Goal: Transaction & Acquisition: Purchase product/service

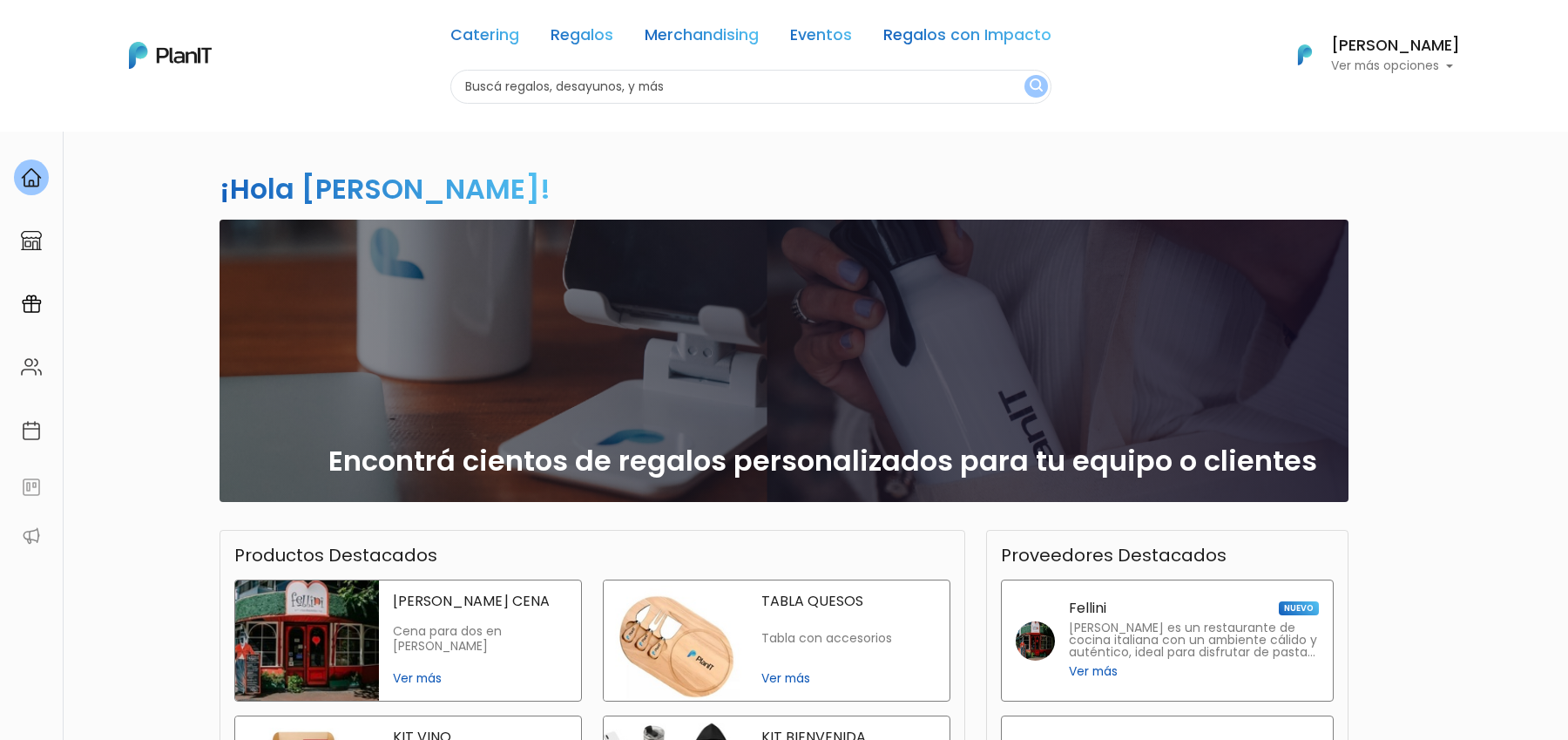
click at [550, 87] on input "text" at bounding box center [751, 86] width 601 height 34
click at [468, 31] on link "Catering" at bounding box center [485, 38] width 69 height 21
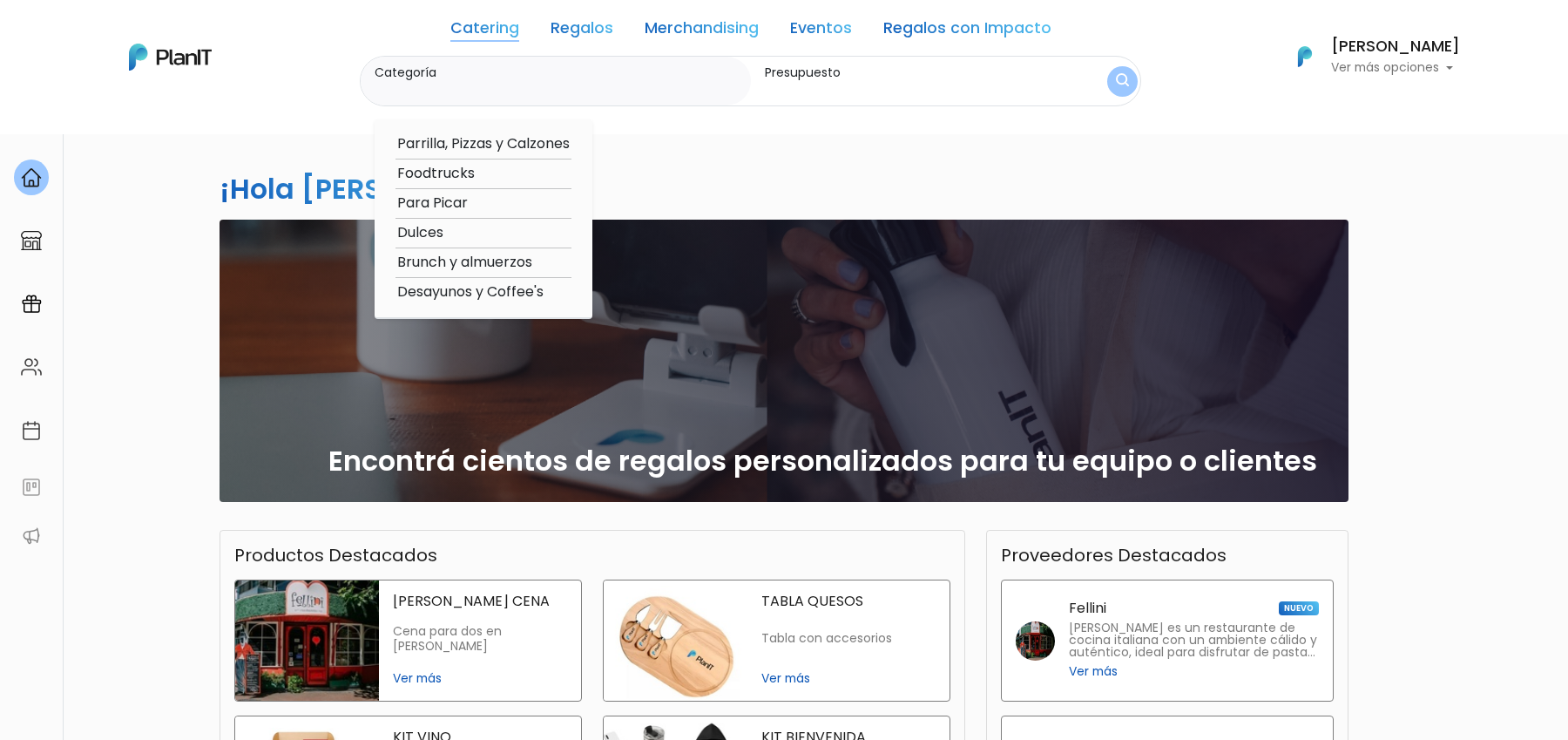
click at [455, 253] on option "Brunch y almuerzos" at bounding box center [483, 263] width 176 height 22
type input "Brunch y almuerzos"
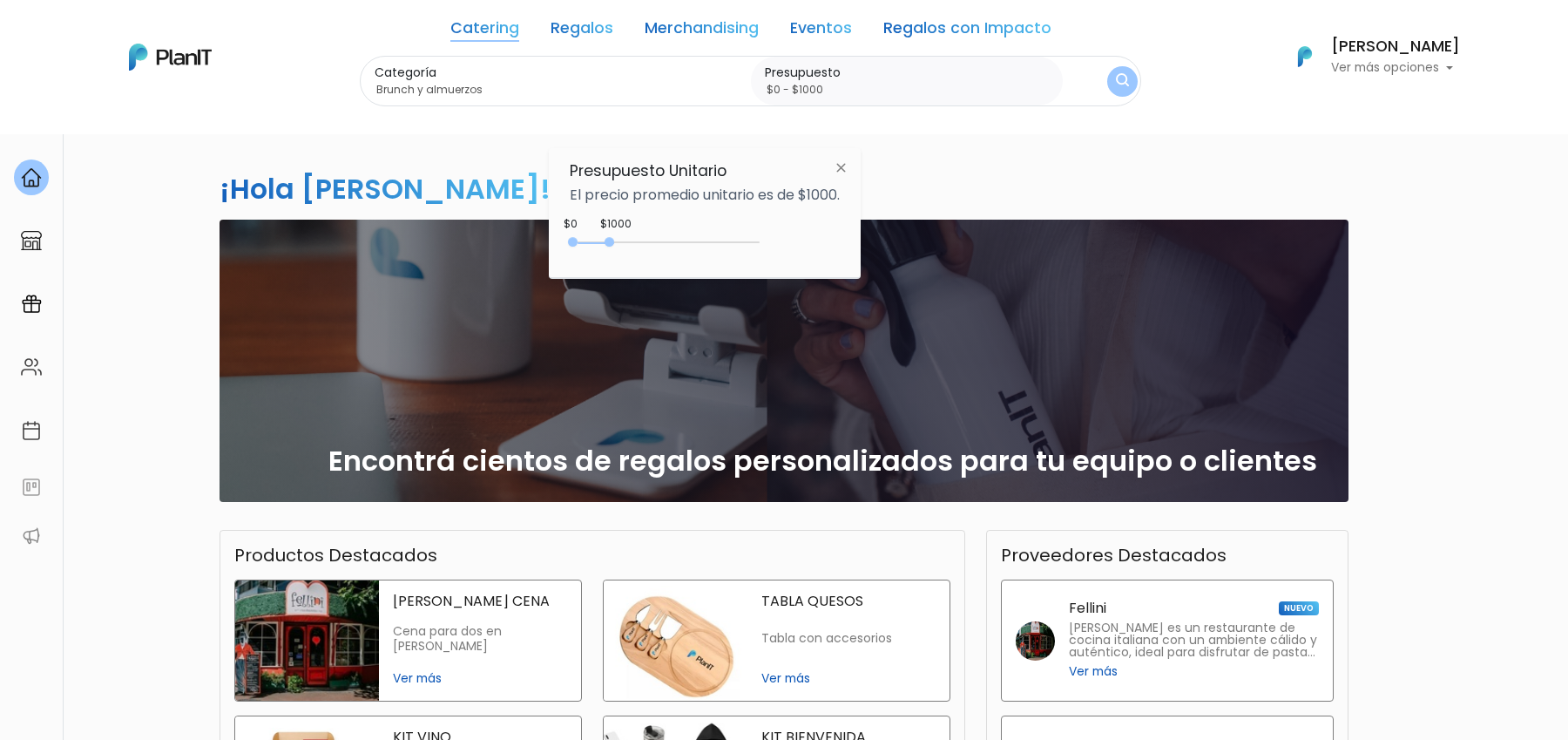
type input "$0 - $4550"
click at [743, 239] on div "0 : 1000 0 1000" at bounding box center [668, 246] width 183 height 18
click at [1116, 82] on img "submit" at bounding box center [1122, 81] width 13 height 17
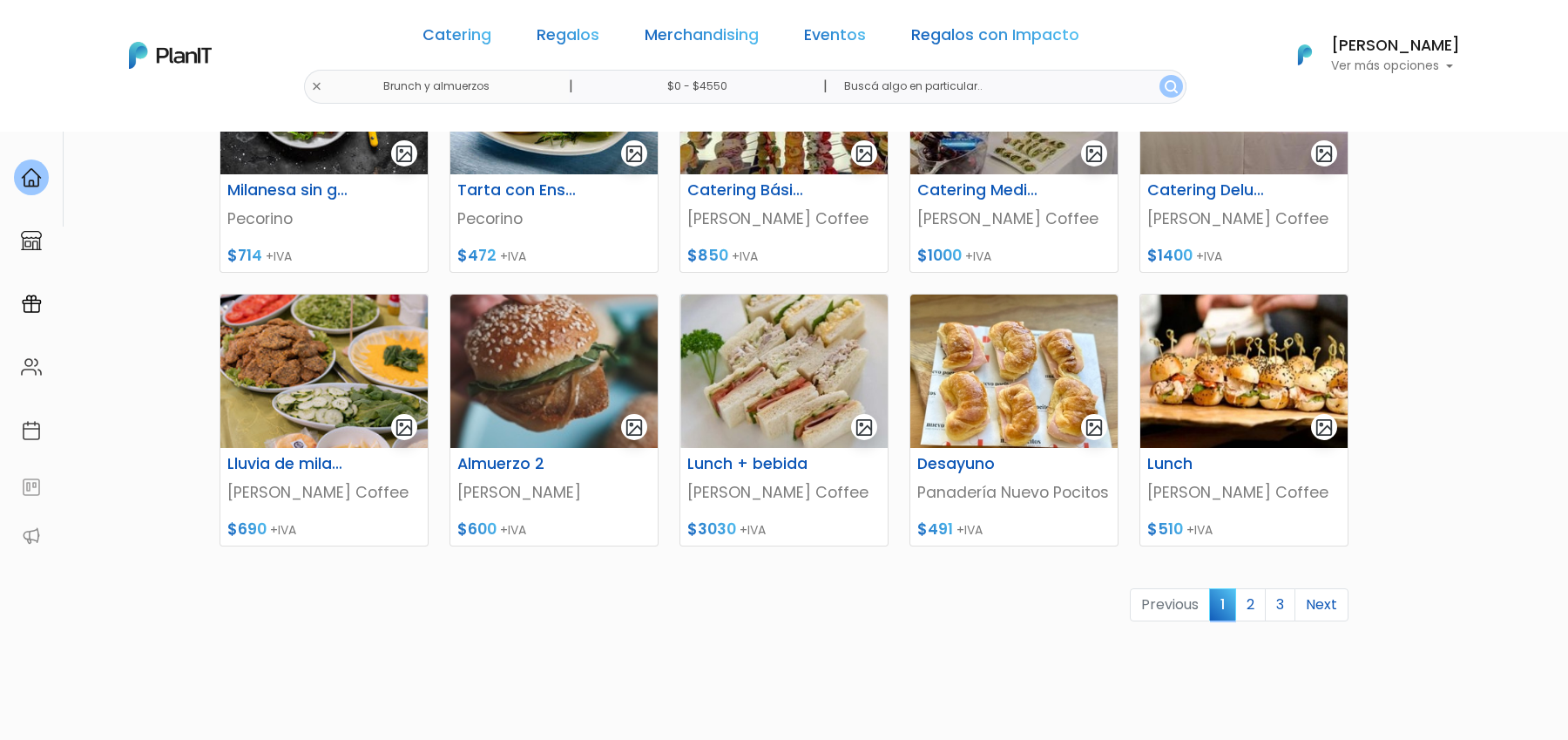
scroll to position [661, 0]
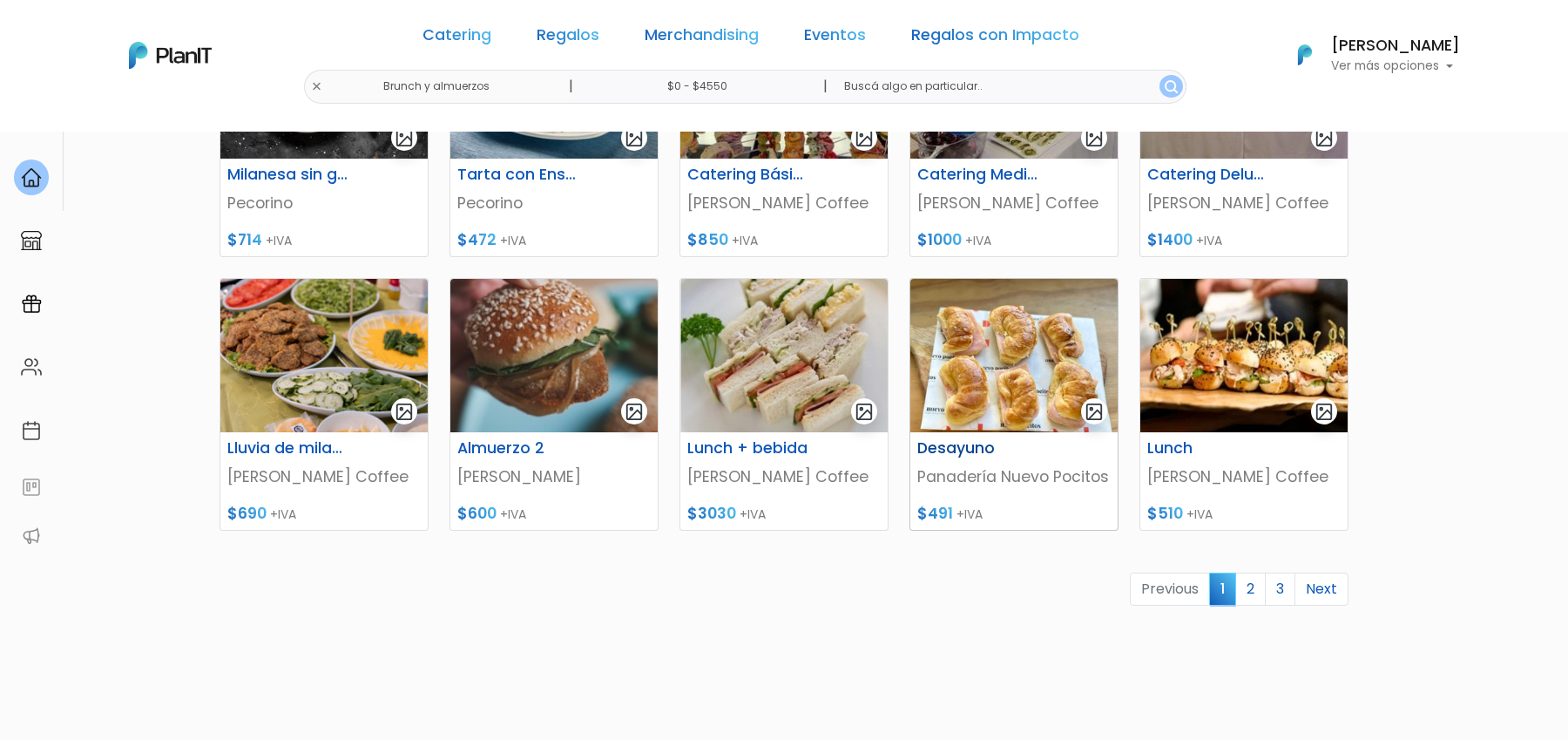
click at [928, 470] on p "Panadería Nuevo Pocitos" at bounding box center [1013, 477] width 193 height 23
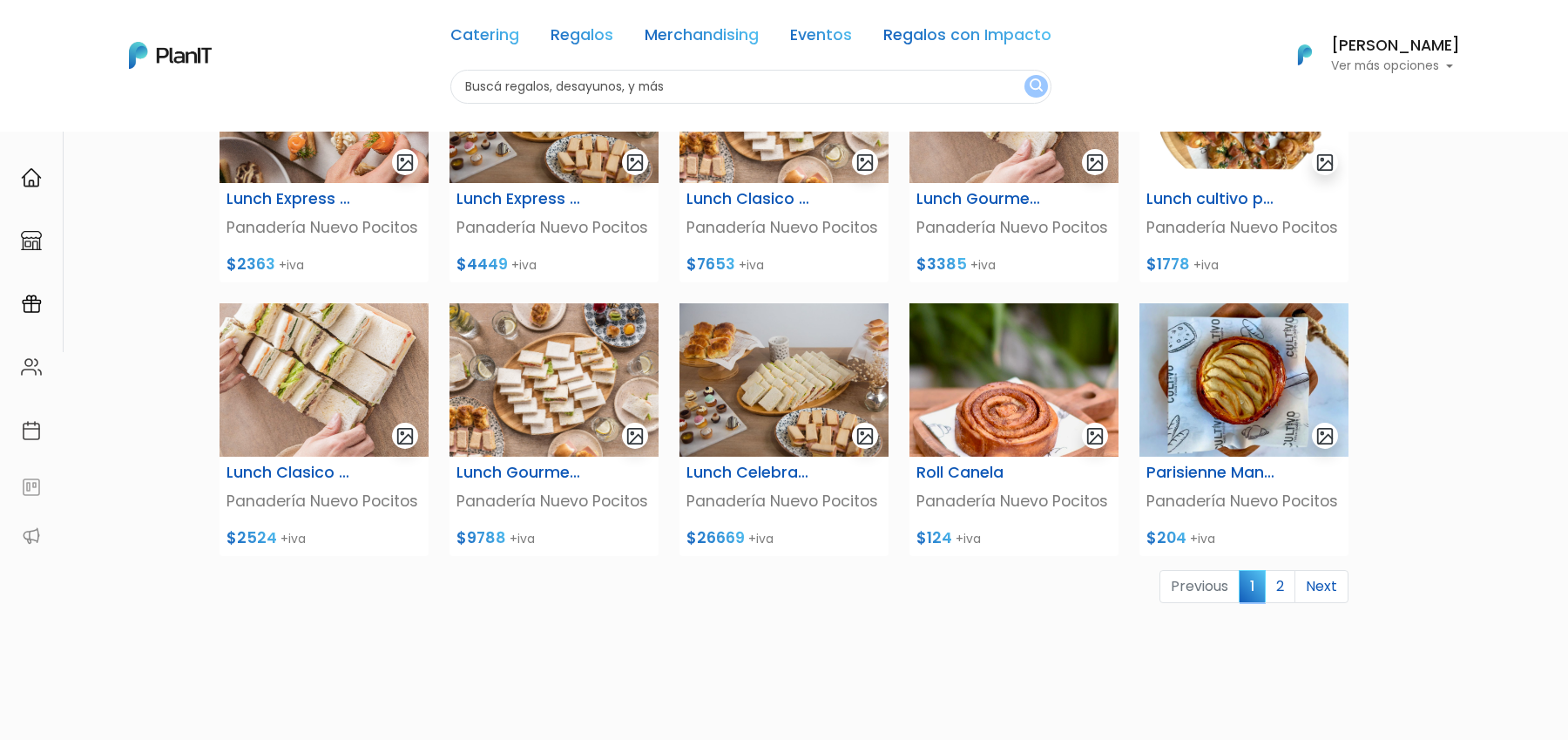
scroll to position [521, 0]
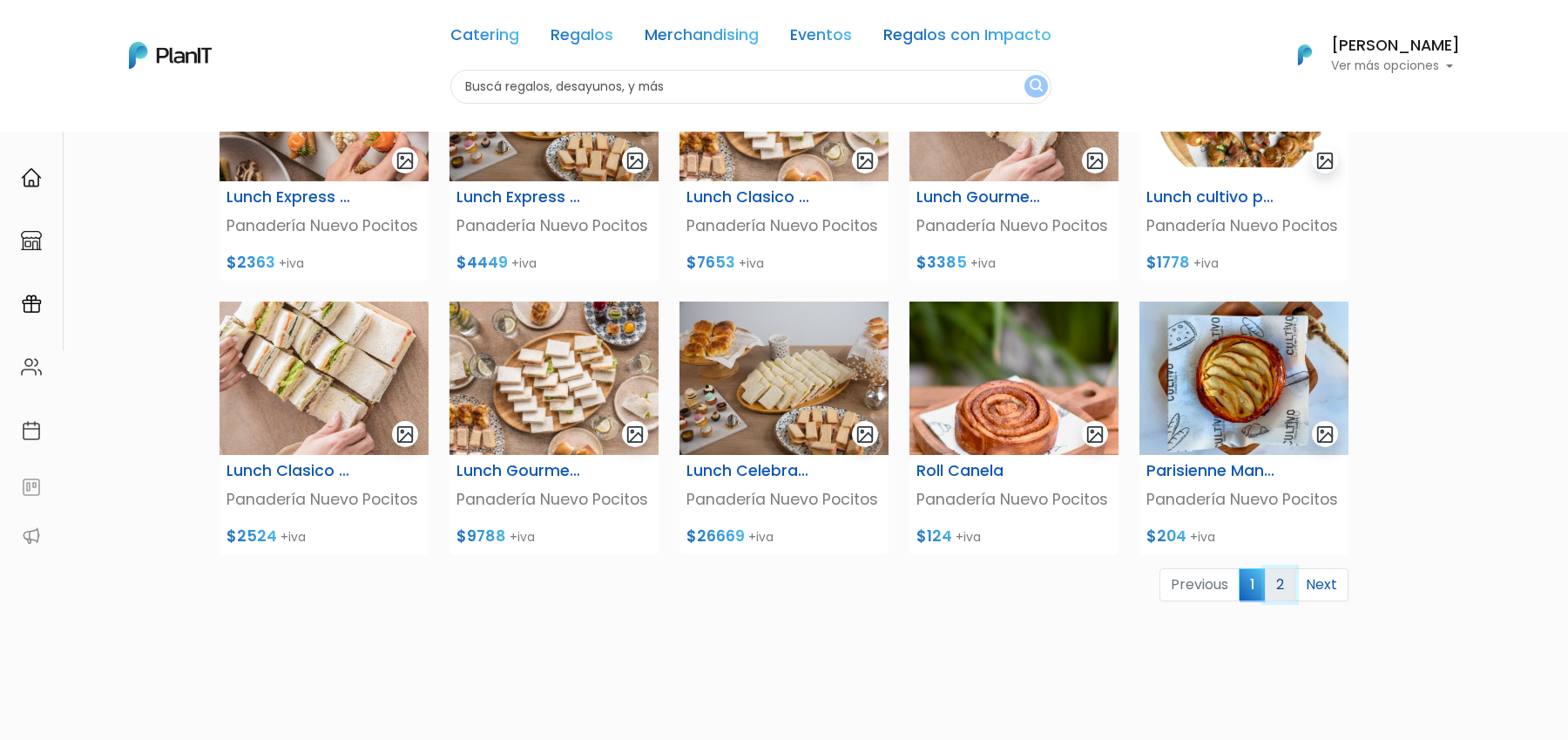
click at [1285, 589] on link "2" at bounding box center [1280, 585] width 30 height 33
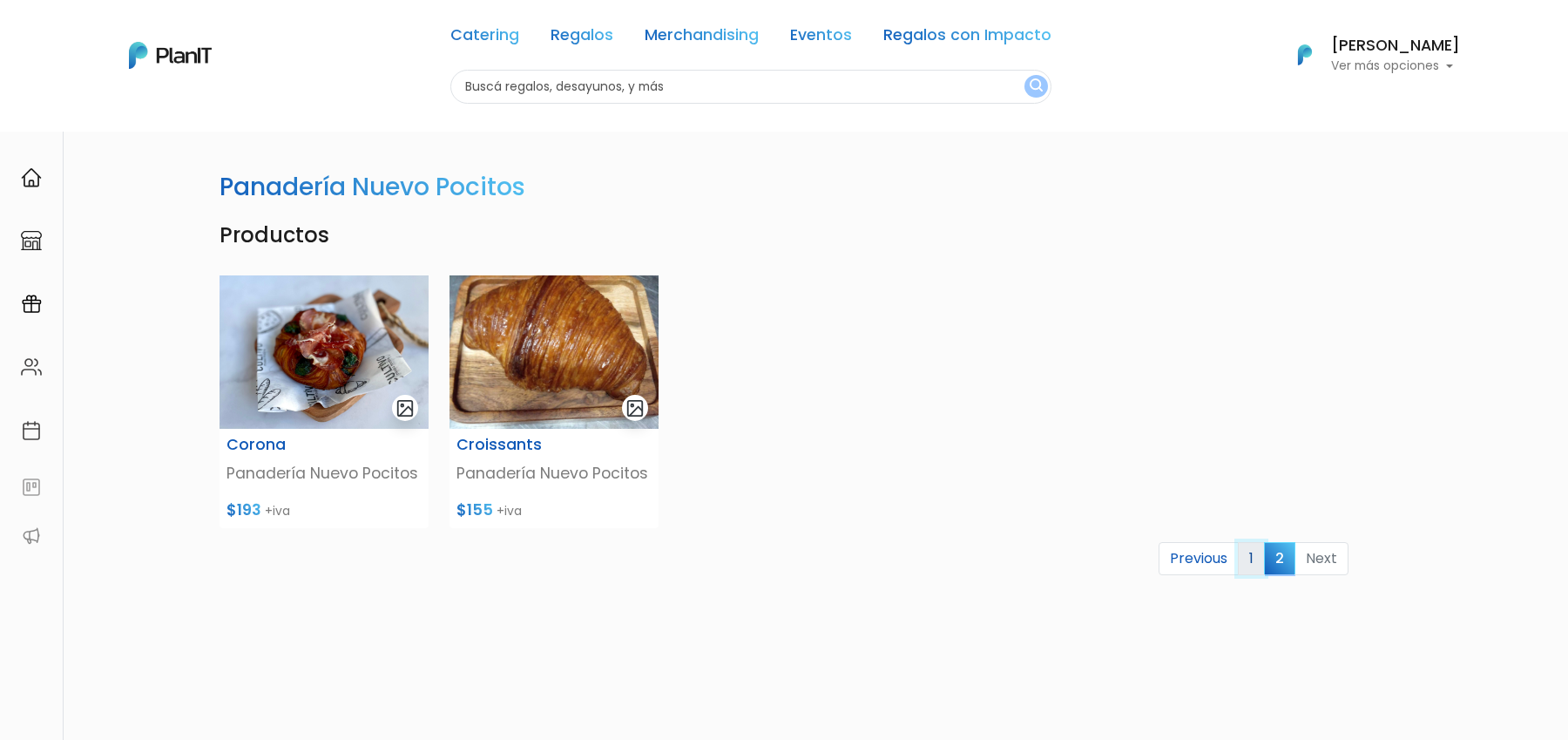
click at [1248, 570] on link "1" at bounding box center [1250, 559] width 27 height 33
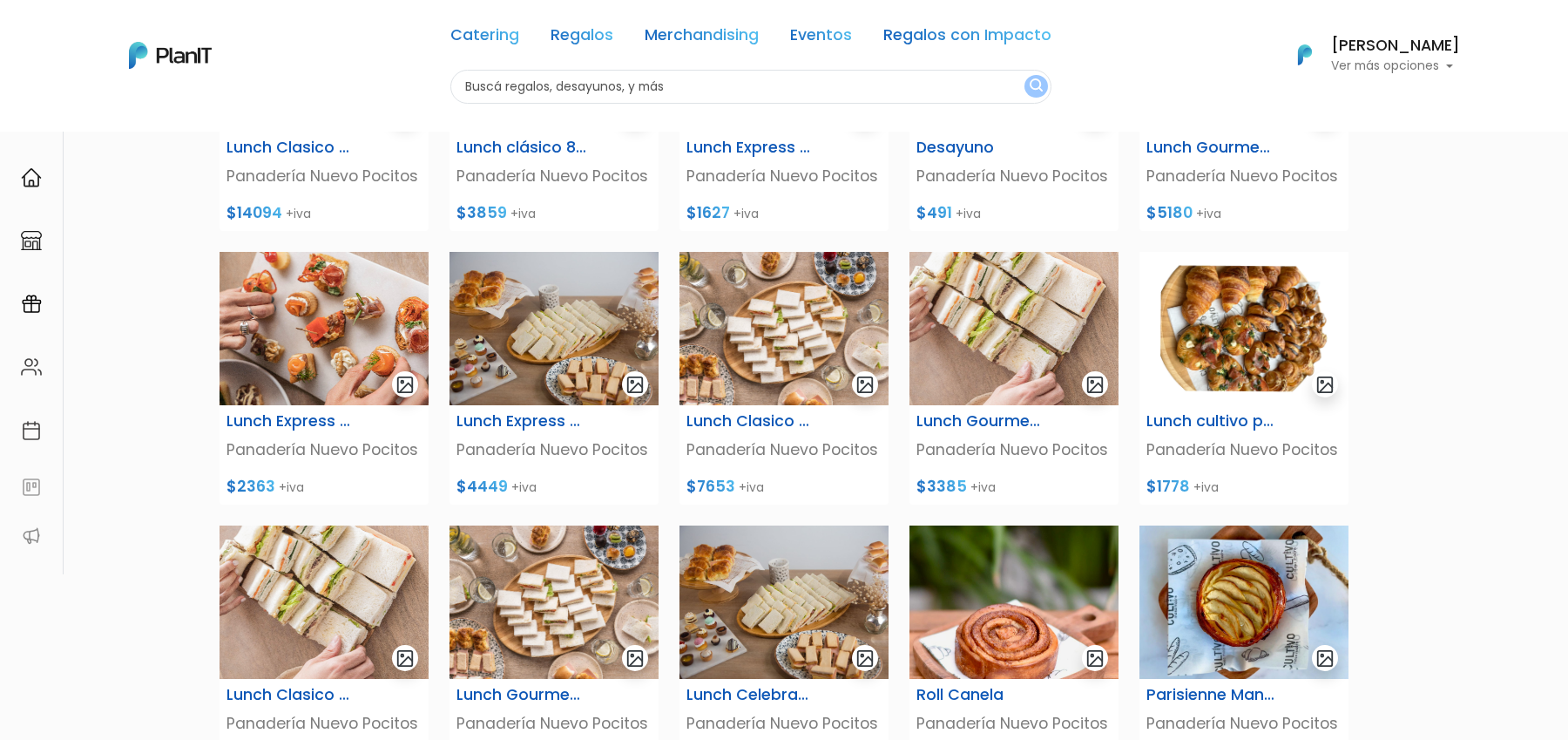
scroll to position [315, 0]
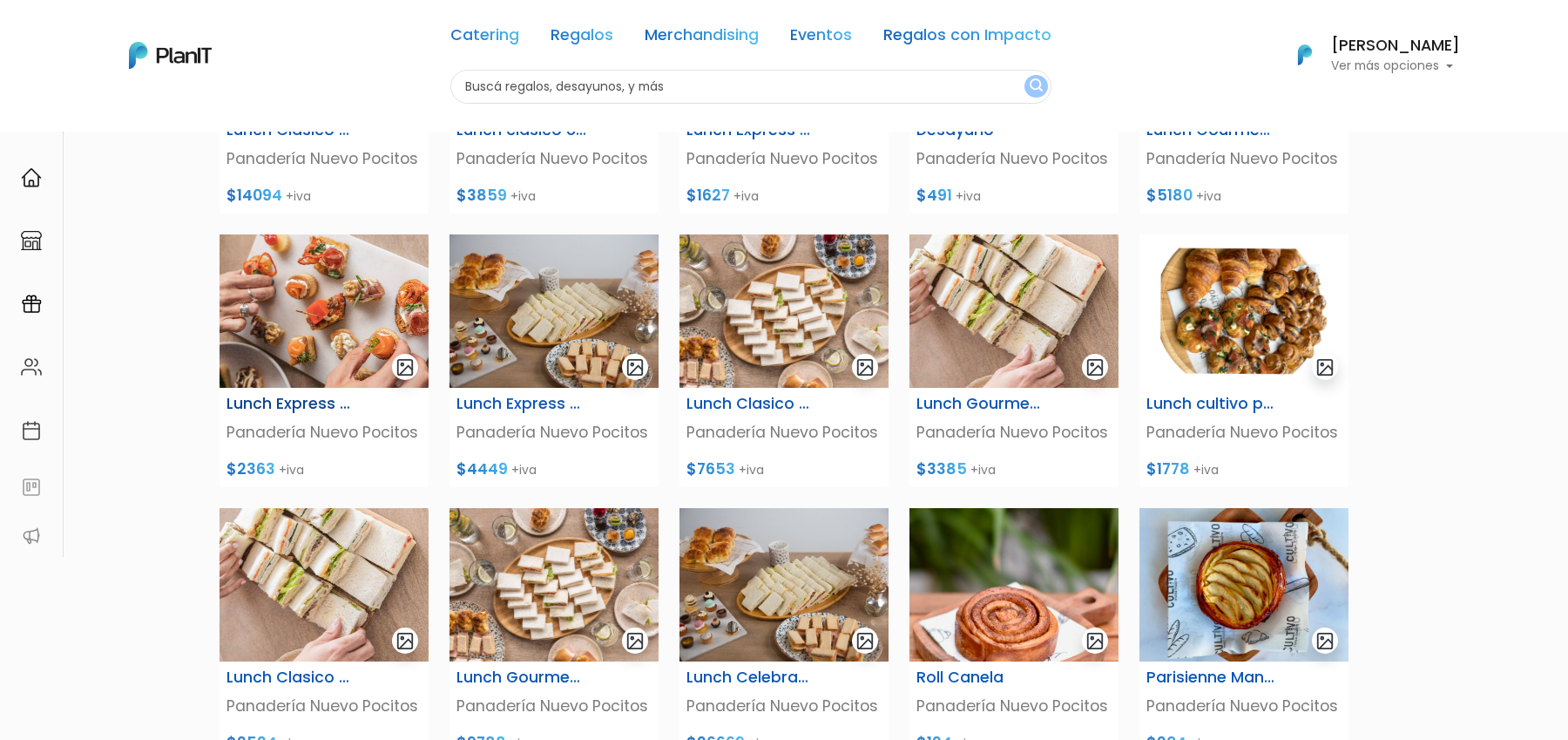
click at [344, 314] on img at bounding box center [324, 311] width 209 height 153
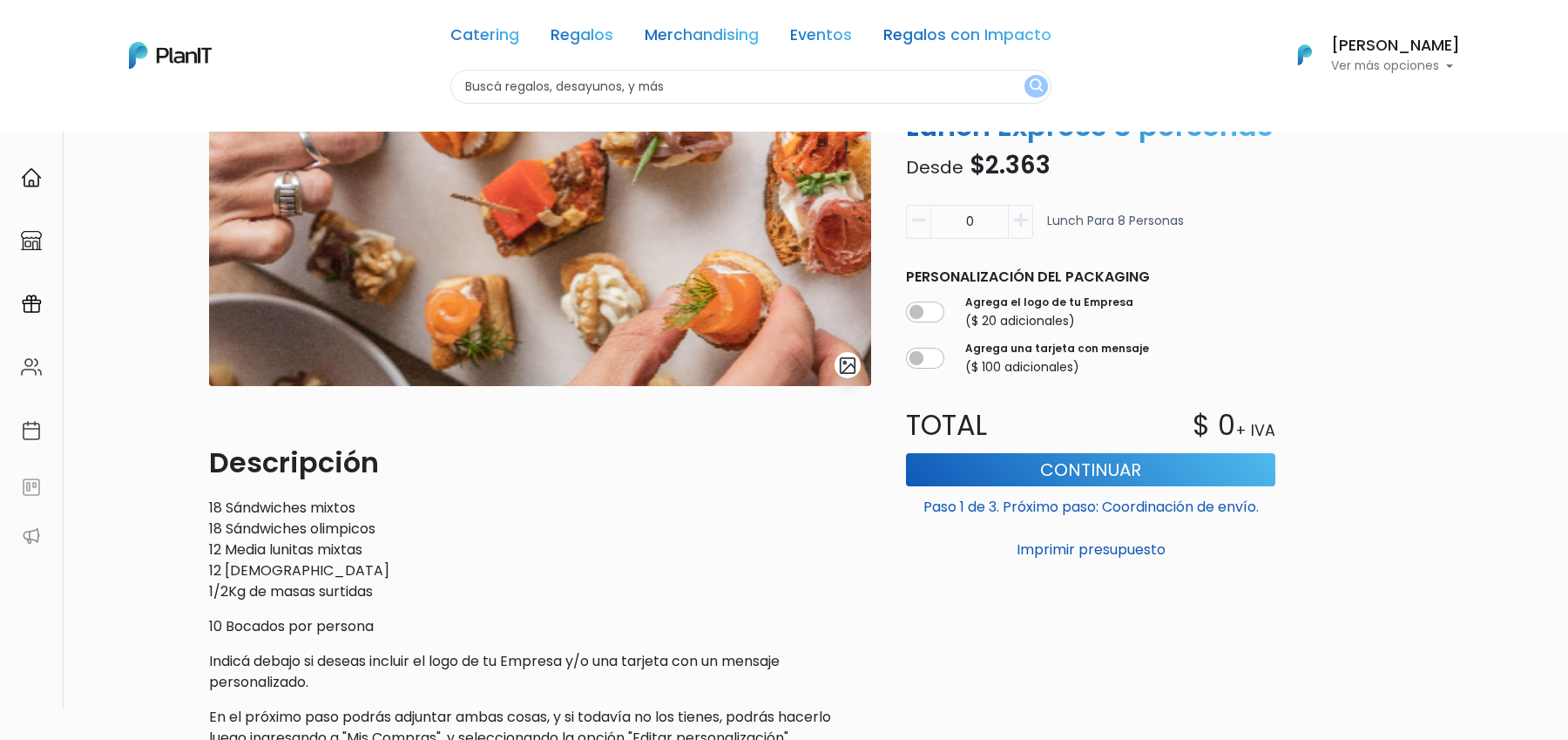
scroll to position [162, 0]
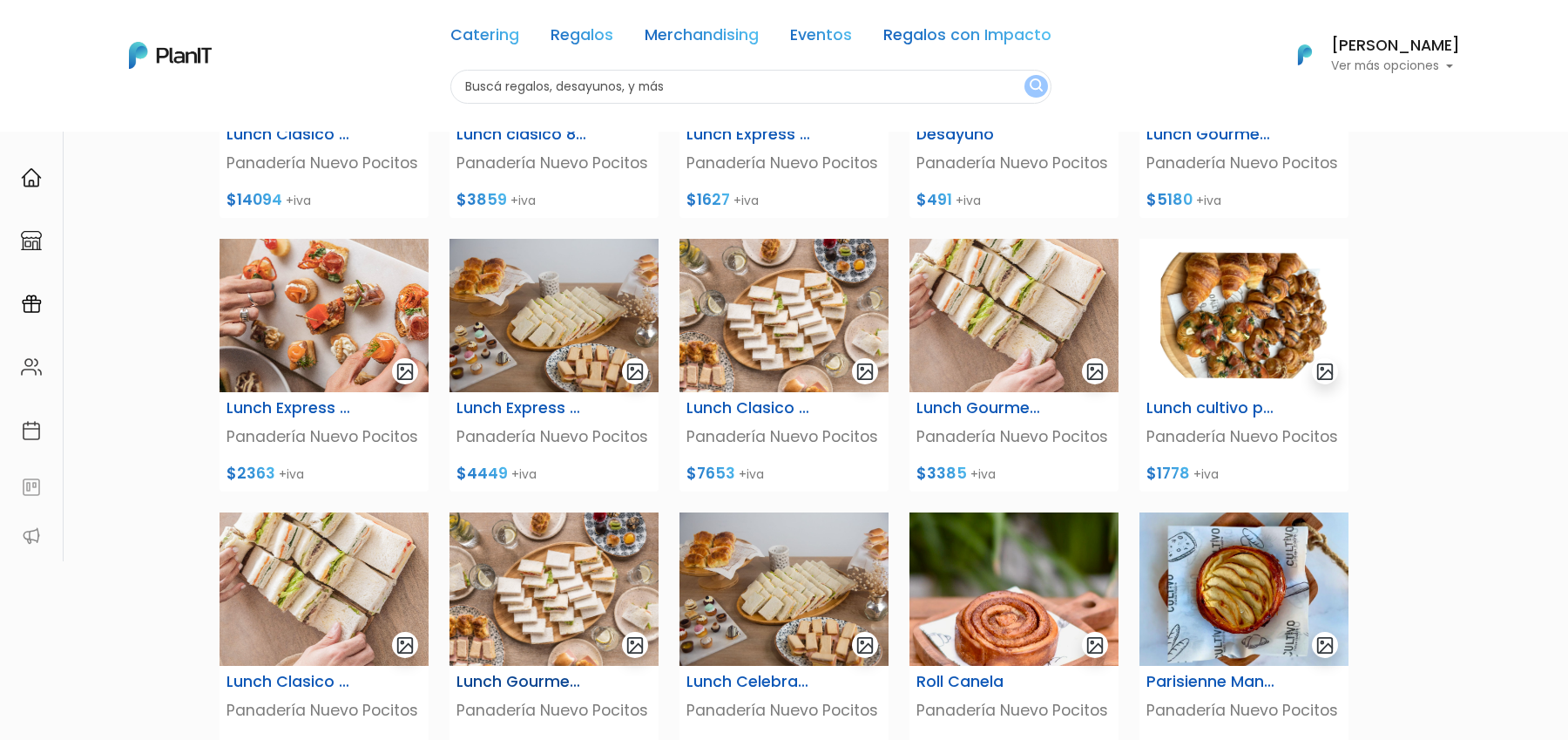
scroll to position [297, 0]
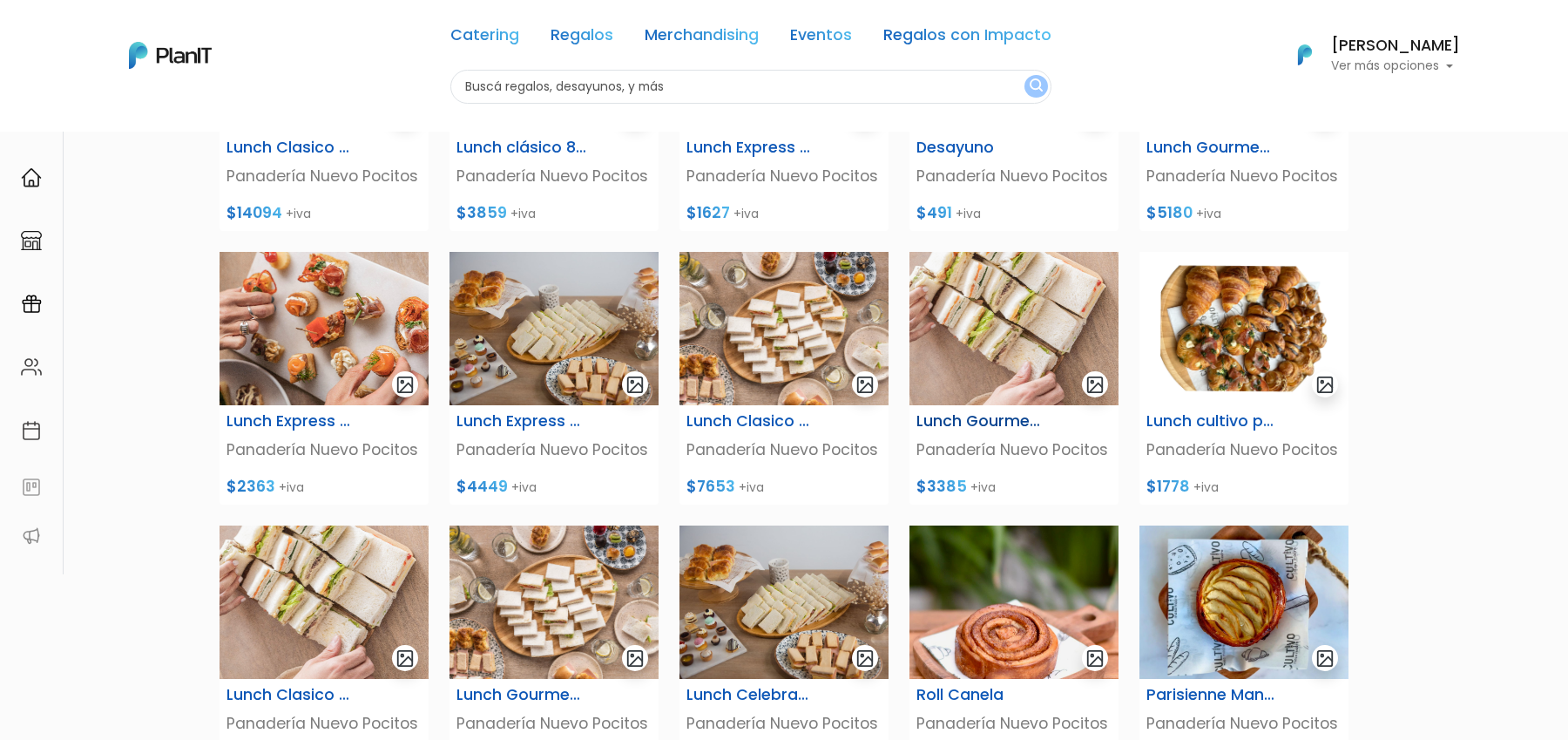
click at [998, 357] on img at bounding box center [1014, 329] width 209 height 153
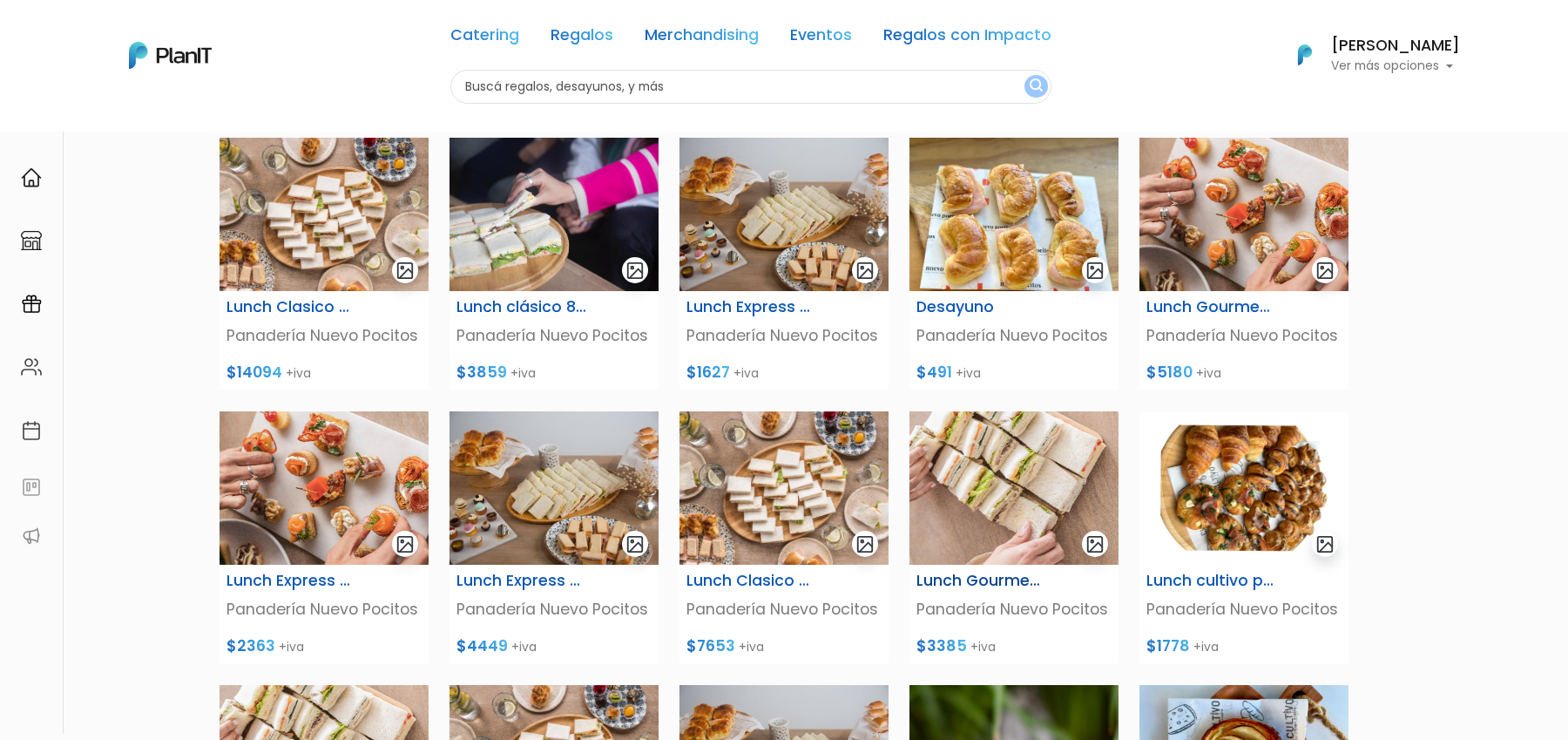
scroll to position [137, 0]
click at [595, 233] on img at bounding box center [554, 215] width 209 height 153
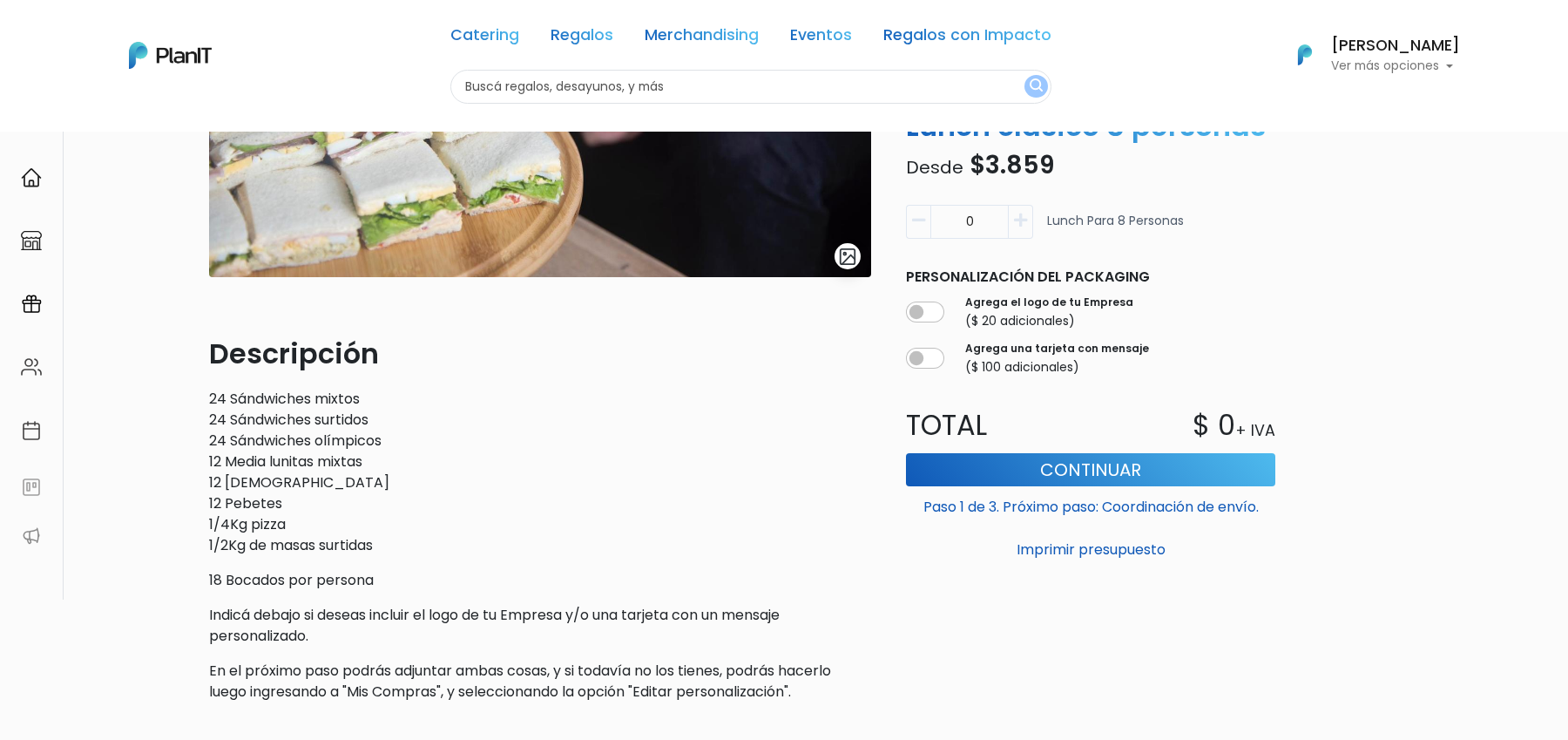
scroll to position [287, 0]
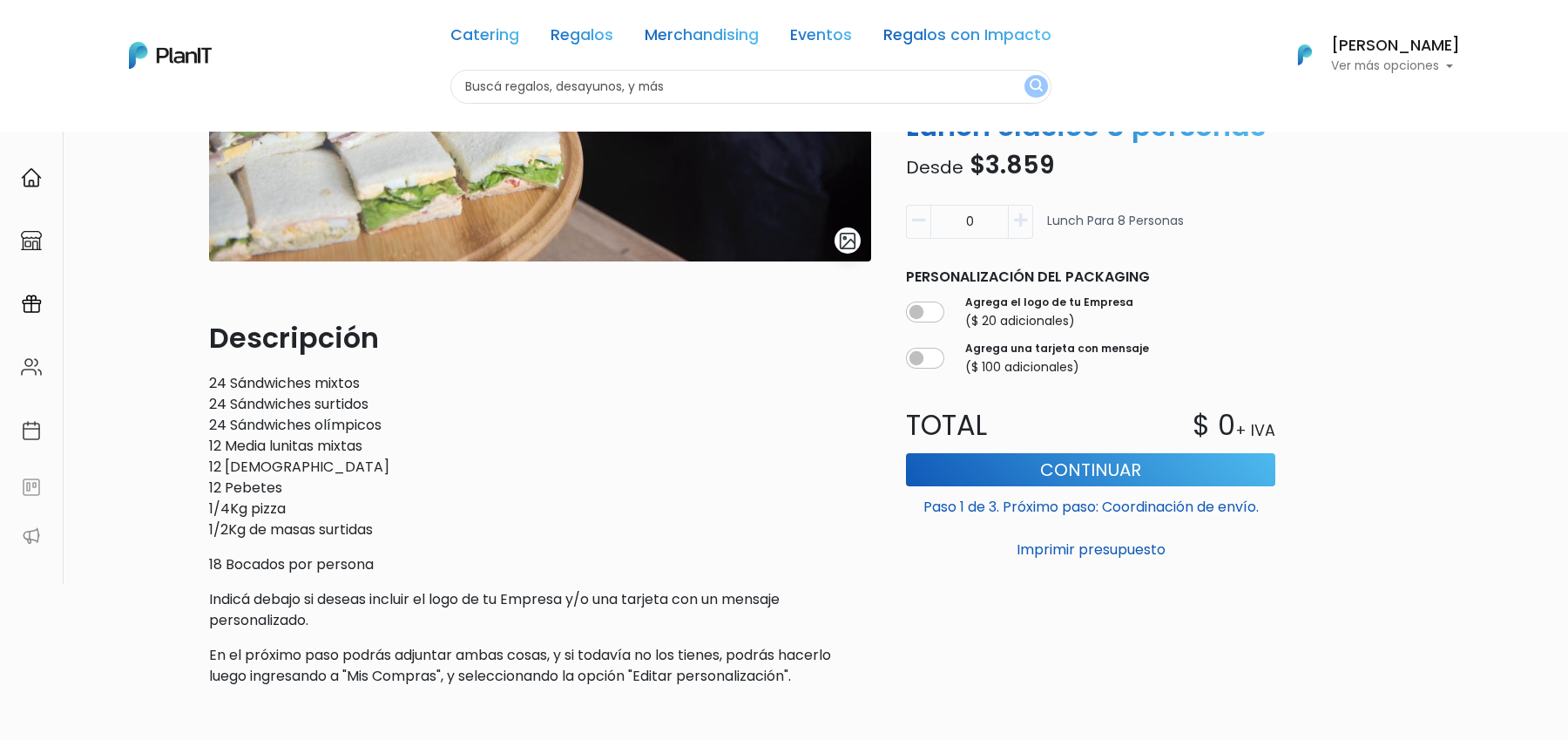
click at [1031, 223] on button "button" at bounding box center [1020, 222] width 24 height 34
type input "1"
click at [1092, 470] on button "Continuar" at bounding box center [1091, 469] width 369 height 33
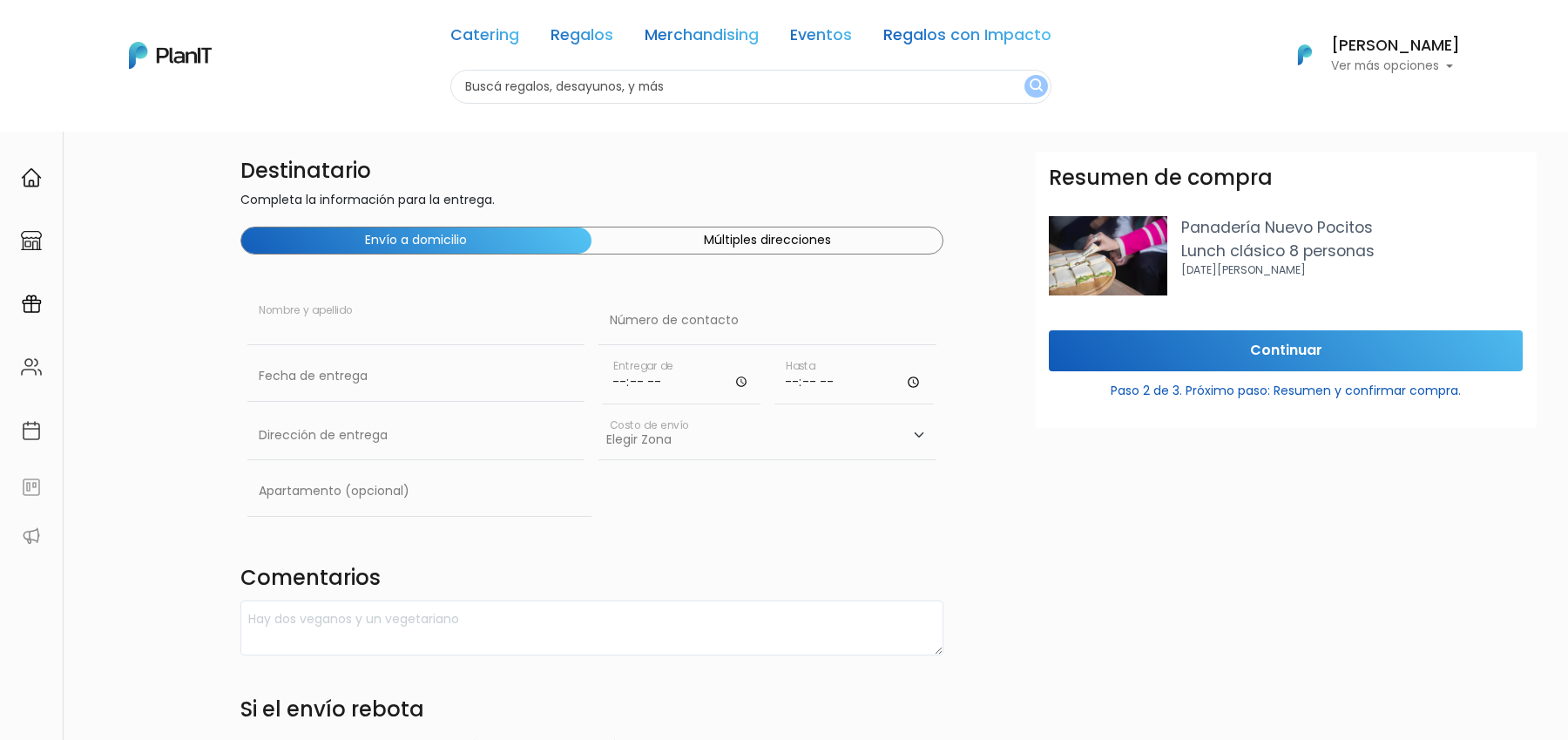
click at [416, 329] on input "text" at bounding box center [416, 321] width 338 height 49
type input "[PERSON_NAME]"
type input "[PERSON_NAME] 1482"
click at [686, 330] on input "text" at bounding box center [767, 321] width 338 height 49
click at [668, 330] on input "text" at bounding box center [767, 321] width 338 height 49
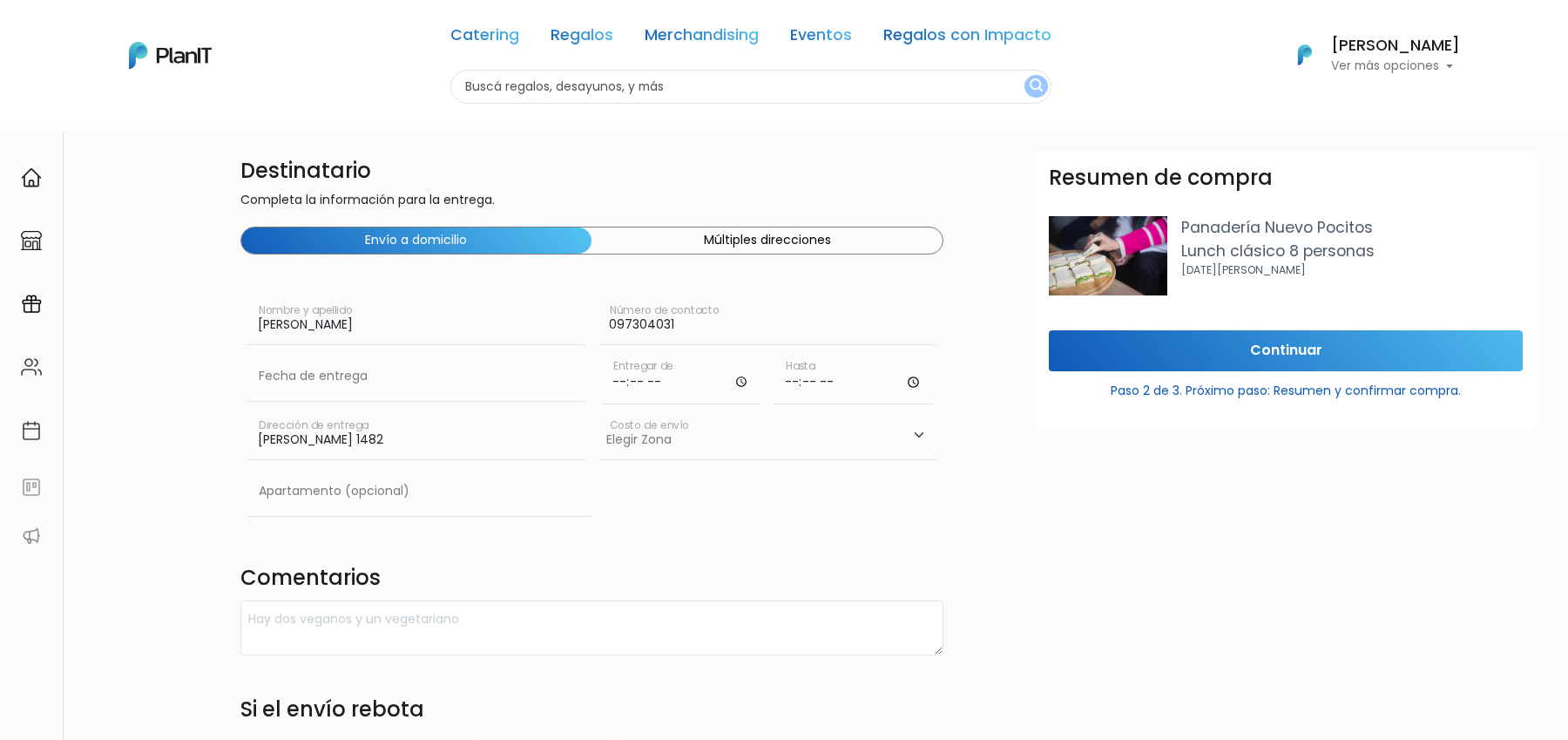
type input "097304031"
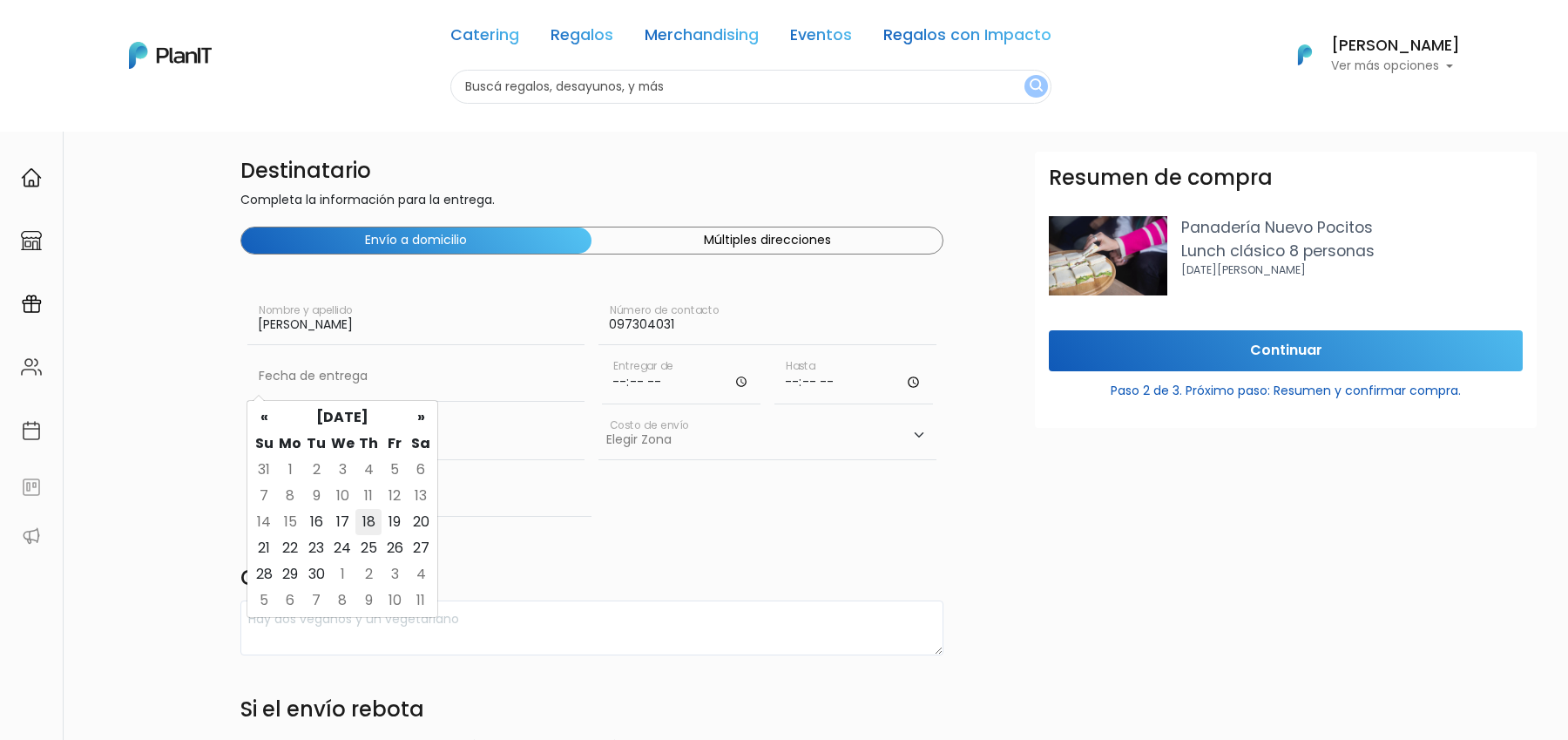
click at [370, 523] on td "18" at bounding box center [368, 522] width 26 height 26
type input "[DATE]"
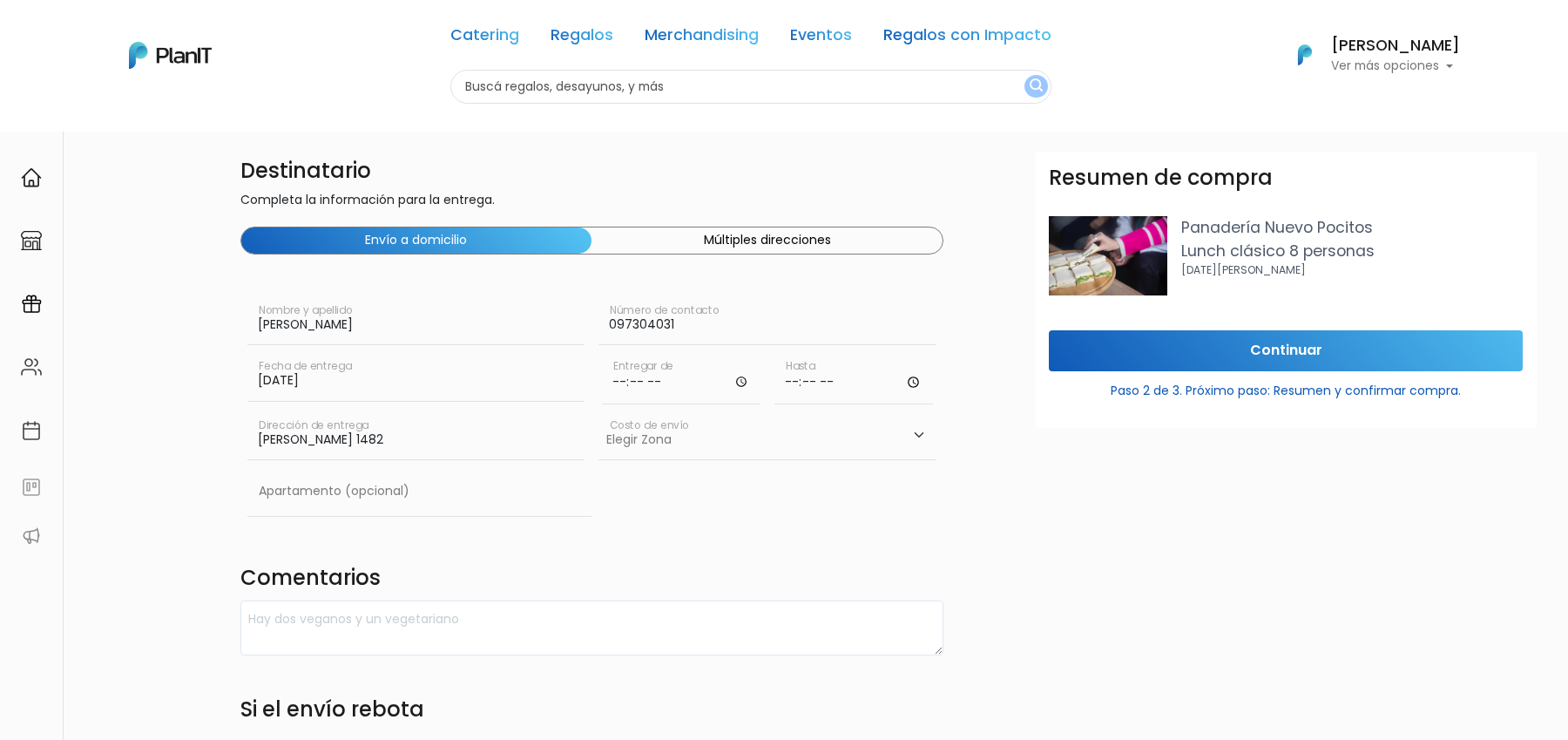
click at [607, 379] on input "time" at bounding box center [681, 378] width 159 height 53
type input "09:00"
click at [789, 382] on input "time" at bounding box center [854, 378] width 159 height 53
click at [811, 381] on input "time" at bounding box center [854, 378] width 159 height 53
click at [902, 381] on input "time" at bounding box center [854, 378] width 159 height 53
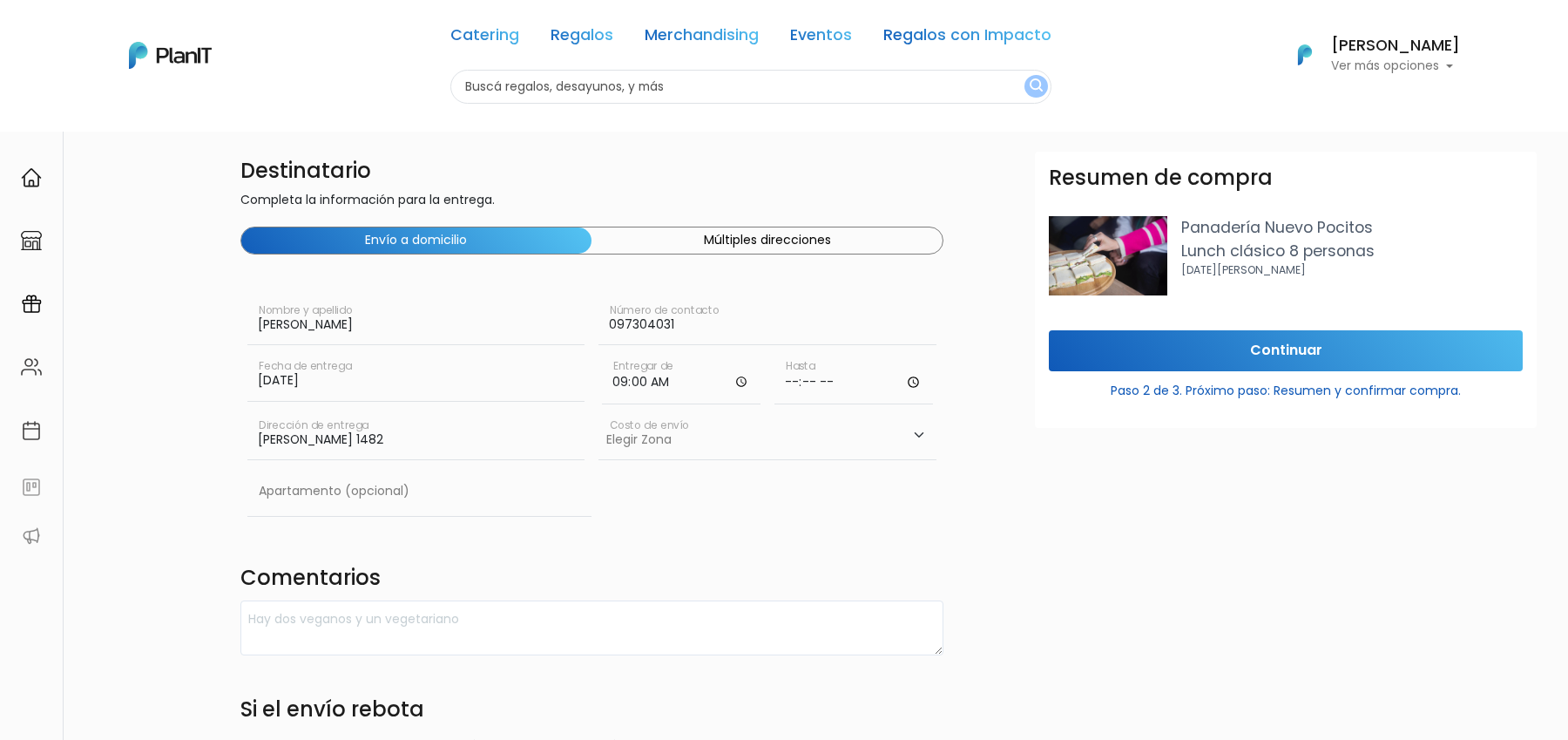
click at [911, 381] on input "time" at bounding box center [854, 378] width 159 height 53
type input "13:00"
click at [991, 477] on form "Destinatario Completa la información para la entrega. Envío a domicilio Múltipl…" at bounding box center [964, 591] width 1449 height 880
click at [706, 438] on select "Elegir [GEOGRAPHIC_DATA]- $600 Oficina- $0 [GEOGRAPHIC_DATA]- $250" at bounding box center [767, 435] width 338 height 49
select select "10"
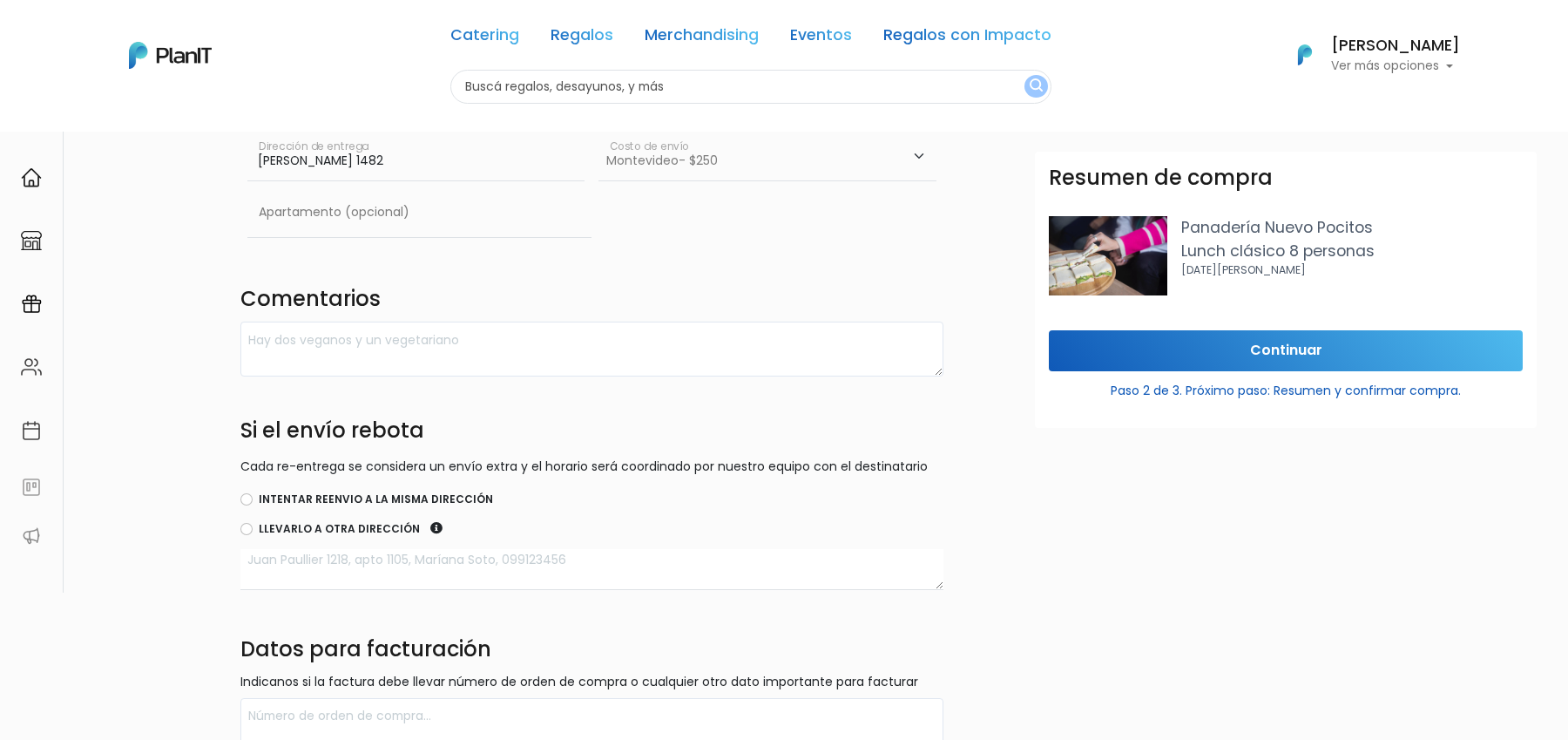
scroll to position [323, 0]
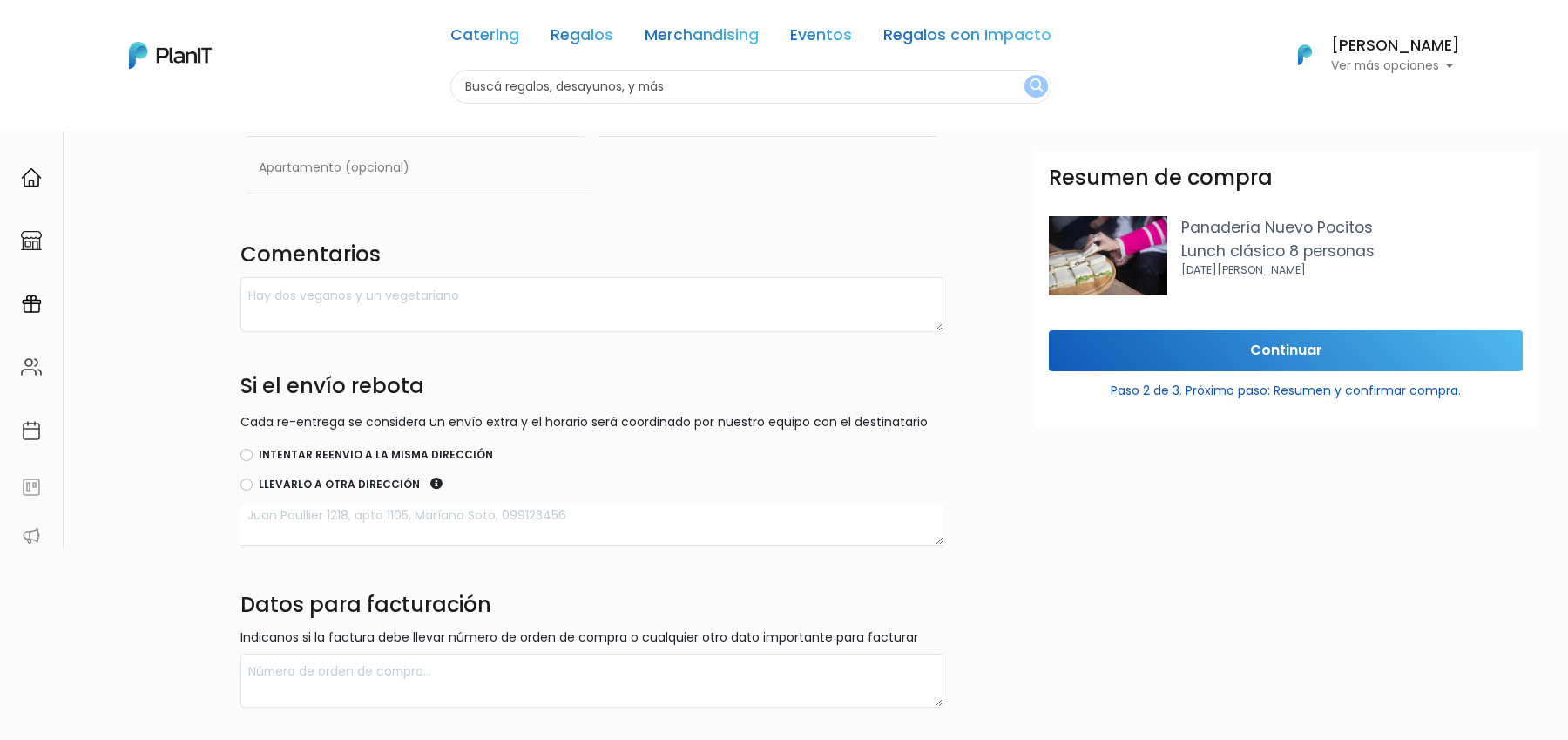
click at [395, 455] on label "Intentar reenvio a la misma dirección" at bounding box center [376, 455] width 235 height 16
click at [253, 455] on input "Intentar reenvio a la misma dirección" at bounding box center [246, 455] width 12 height 12
radio input "true"
click at [395, 523] on textarea at bounding box center [592, 525] width 704 height 41
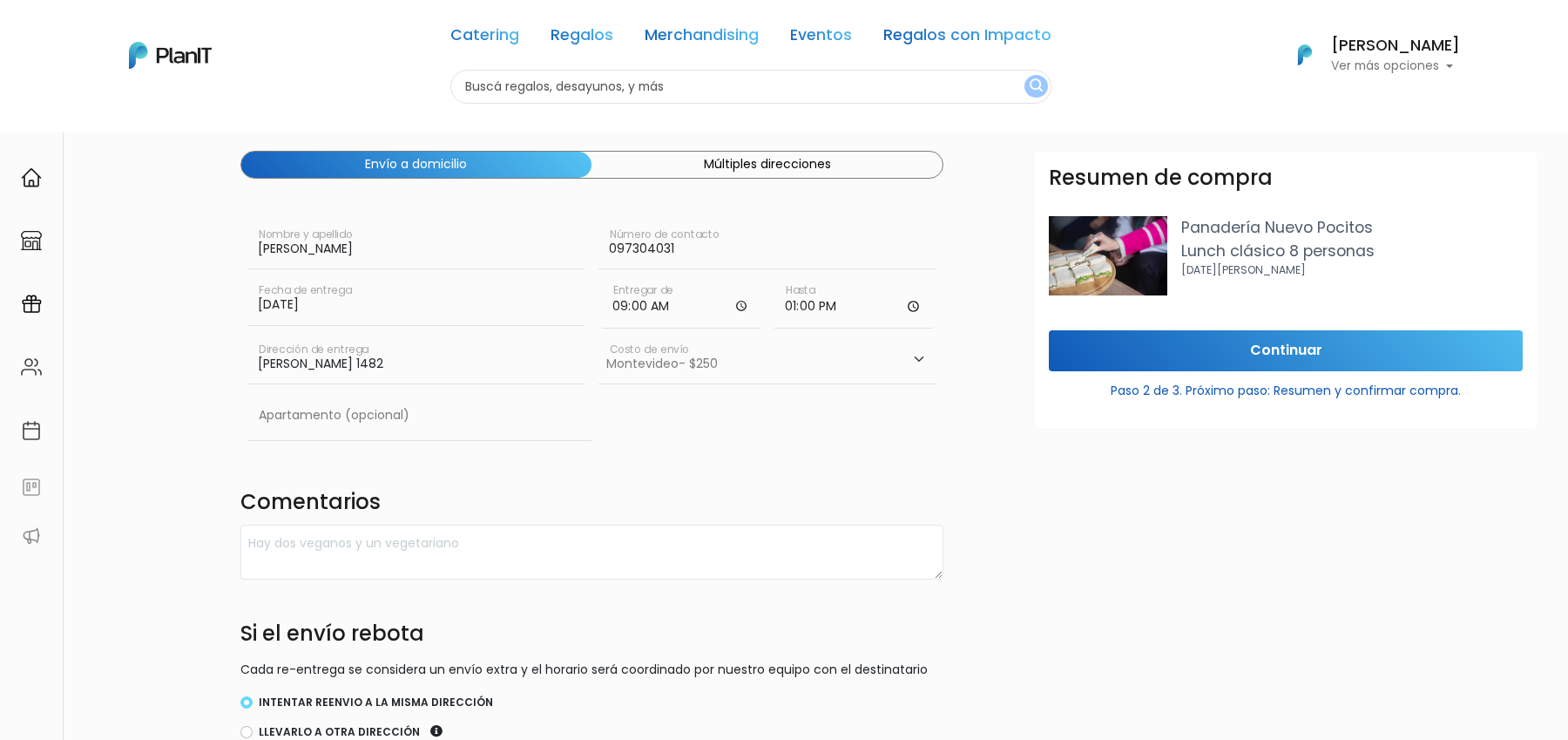
scroll to position [26, 0]
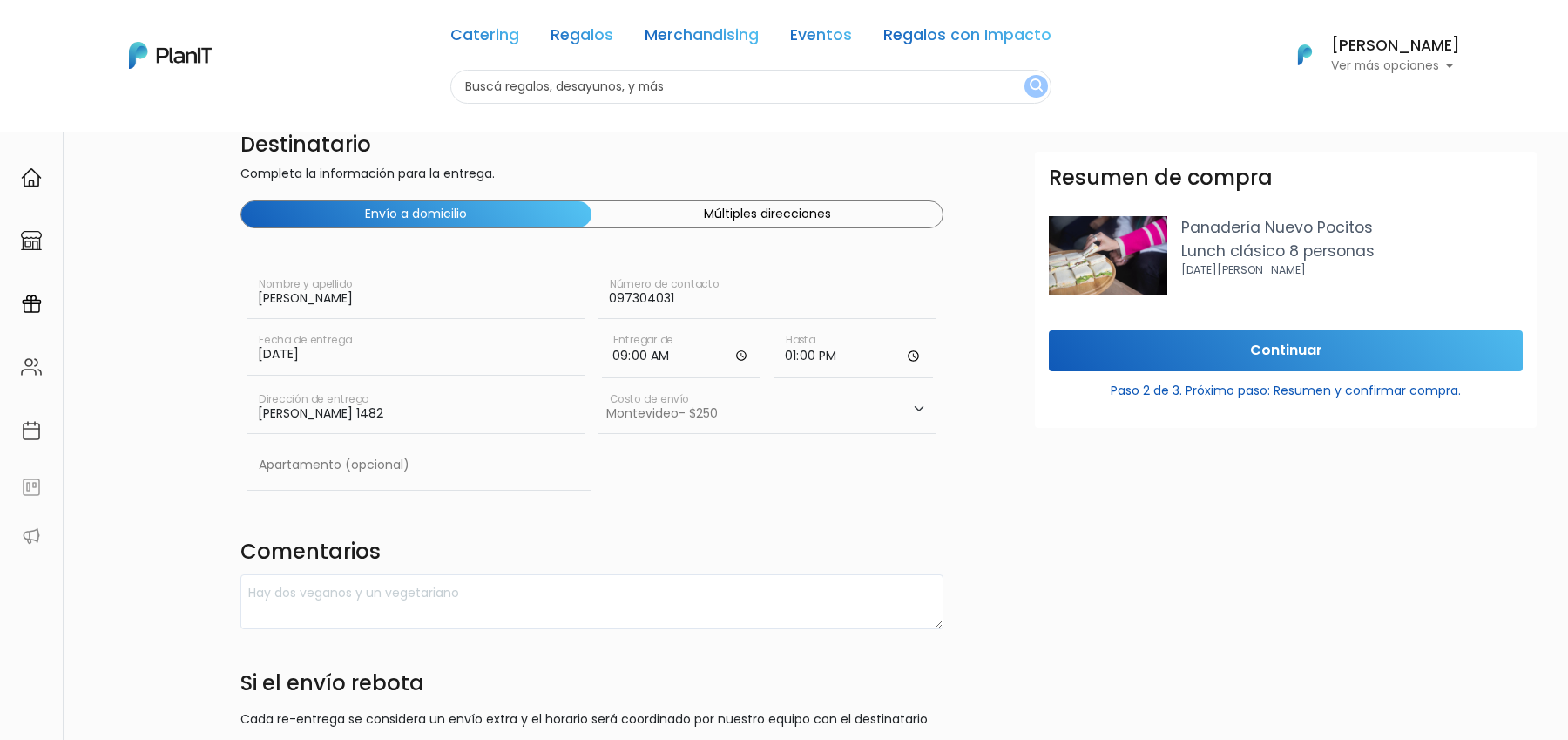
click at [472, 411] on input "[PERSON_NAME] 1482" at bounding box center [416, 409] width 338 height 49
click at [248, 466] on input "text" at bounding box center [420, 465] width 345 height 49
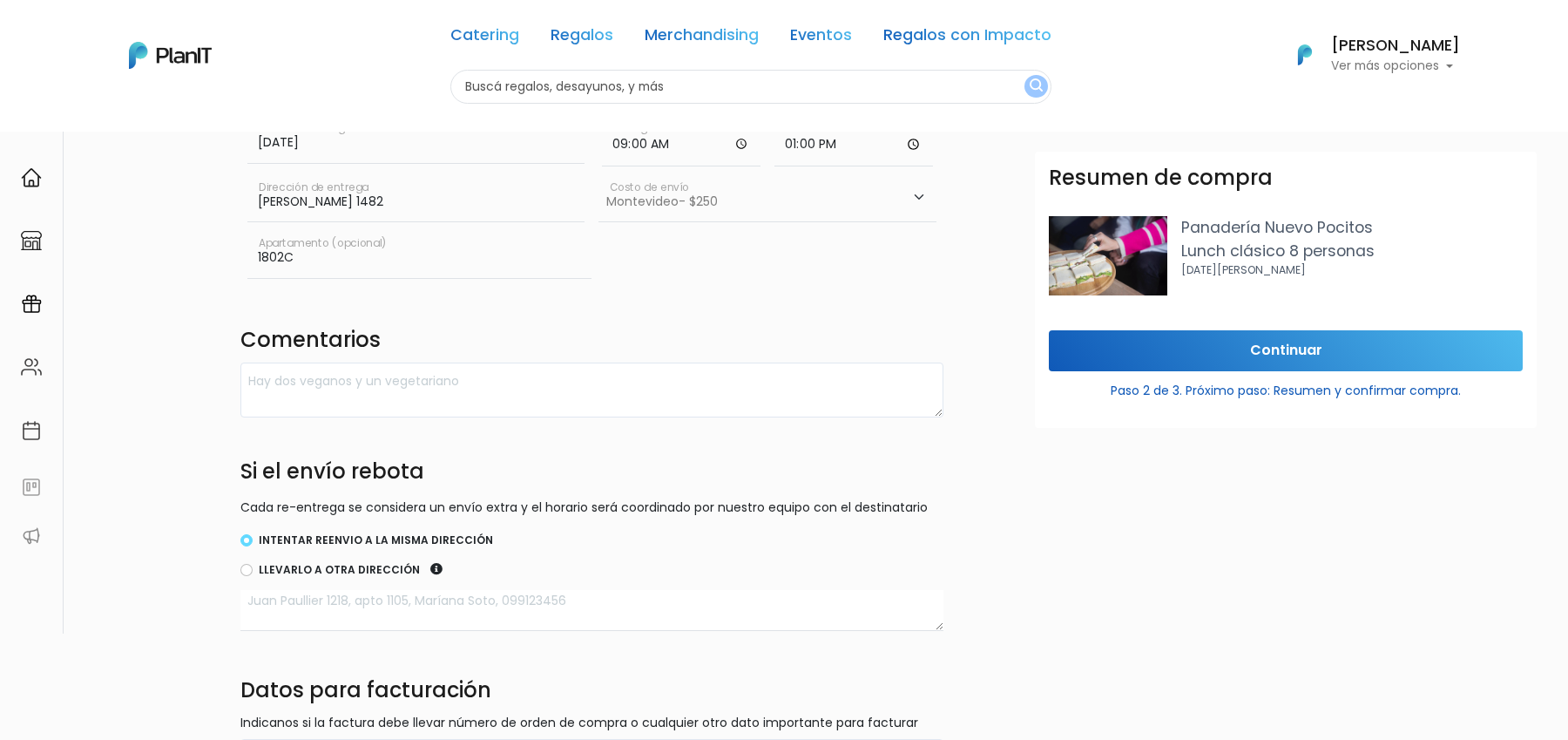
scroll to position [329, 0]
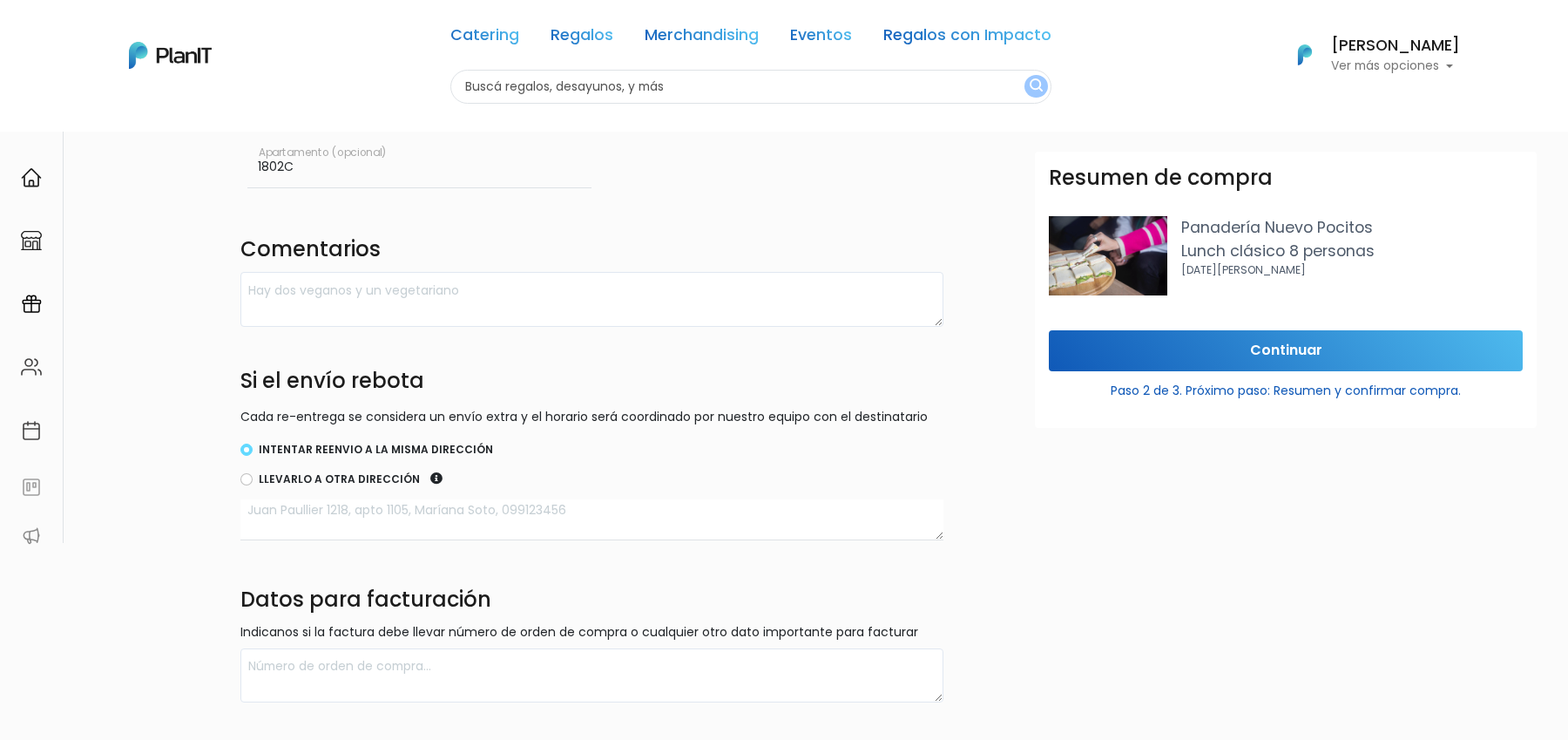
type input "1802C"
click at [529, 282] on textarea at bounding box center [592, 298] width 704 height 55
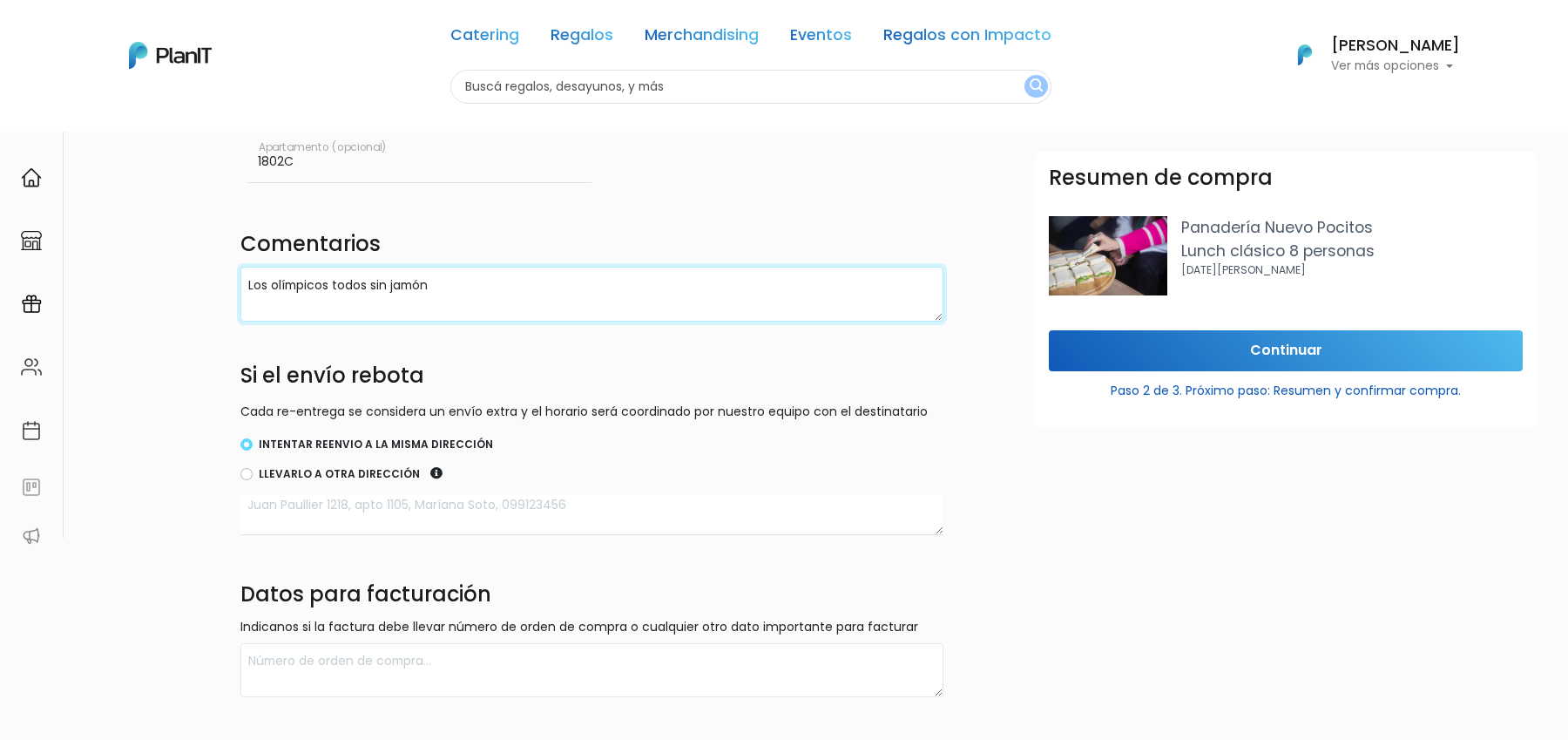
scroll to position [448, 0]
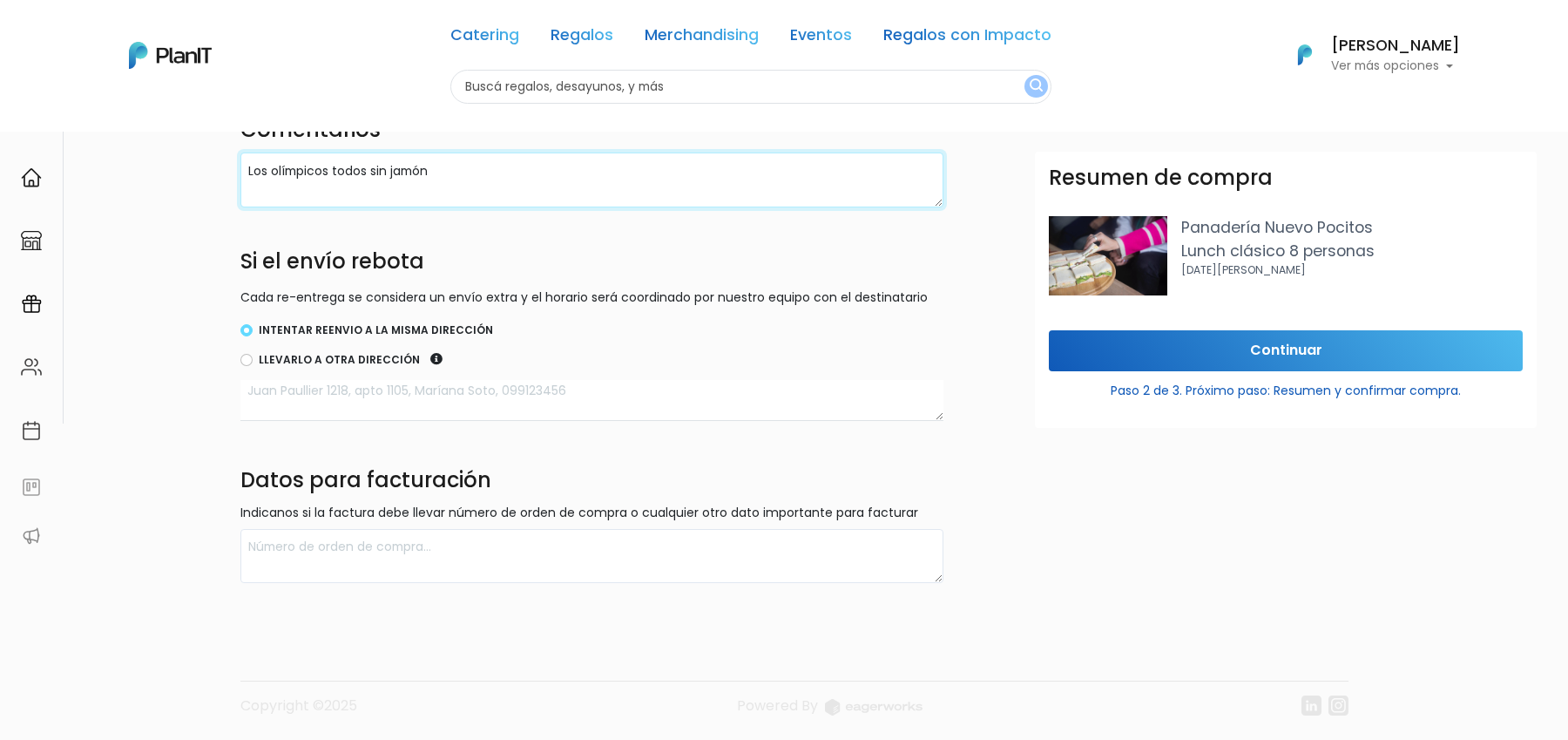
type textarea "Los olímpicos todos sin jamón"
click at [1239, 344] on input "Continuar" at bounding box center [1285, 350] width 474 height 41
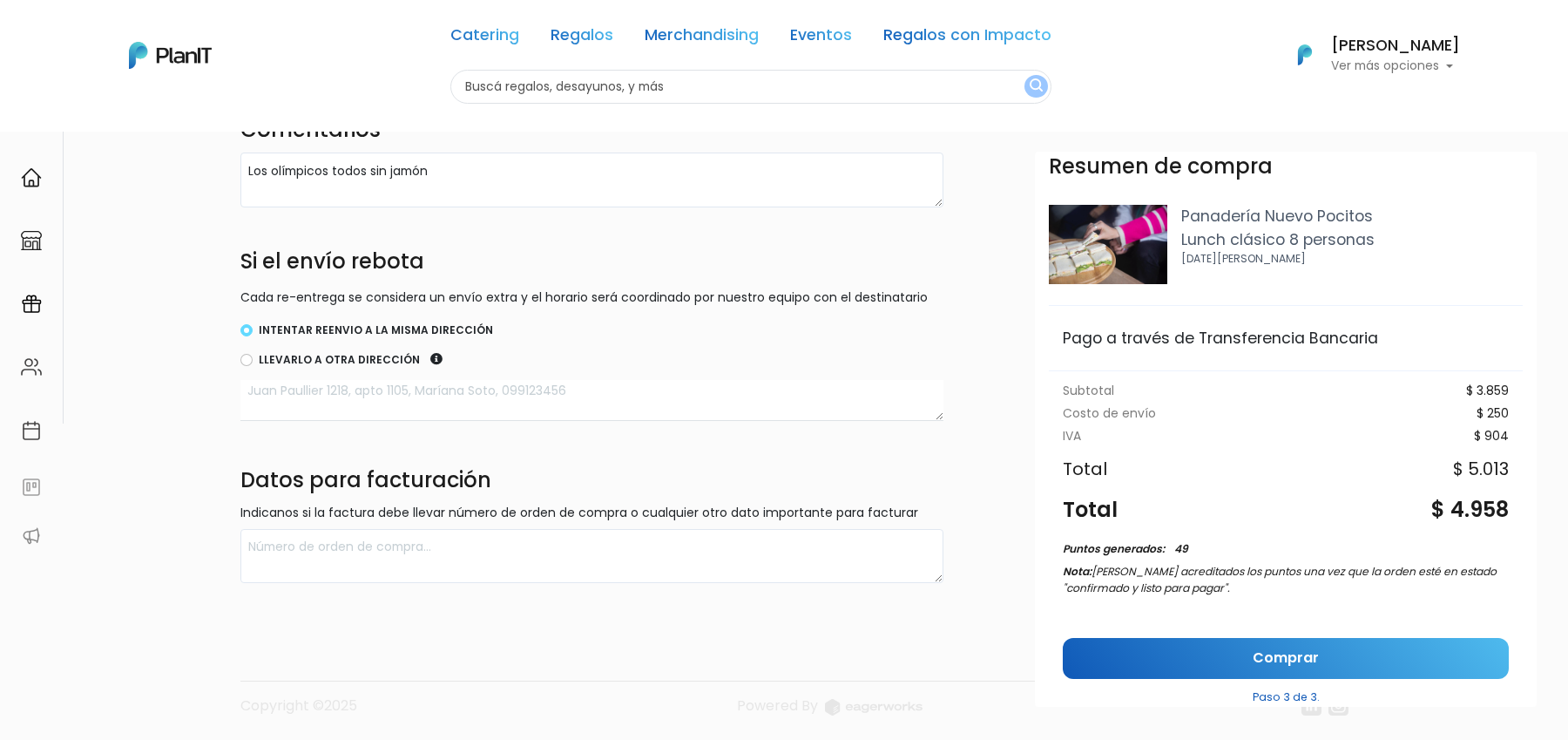
scroll to position [0, 0]
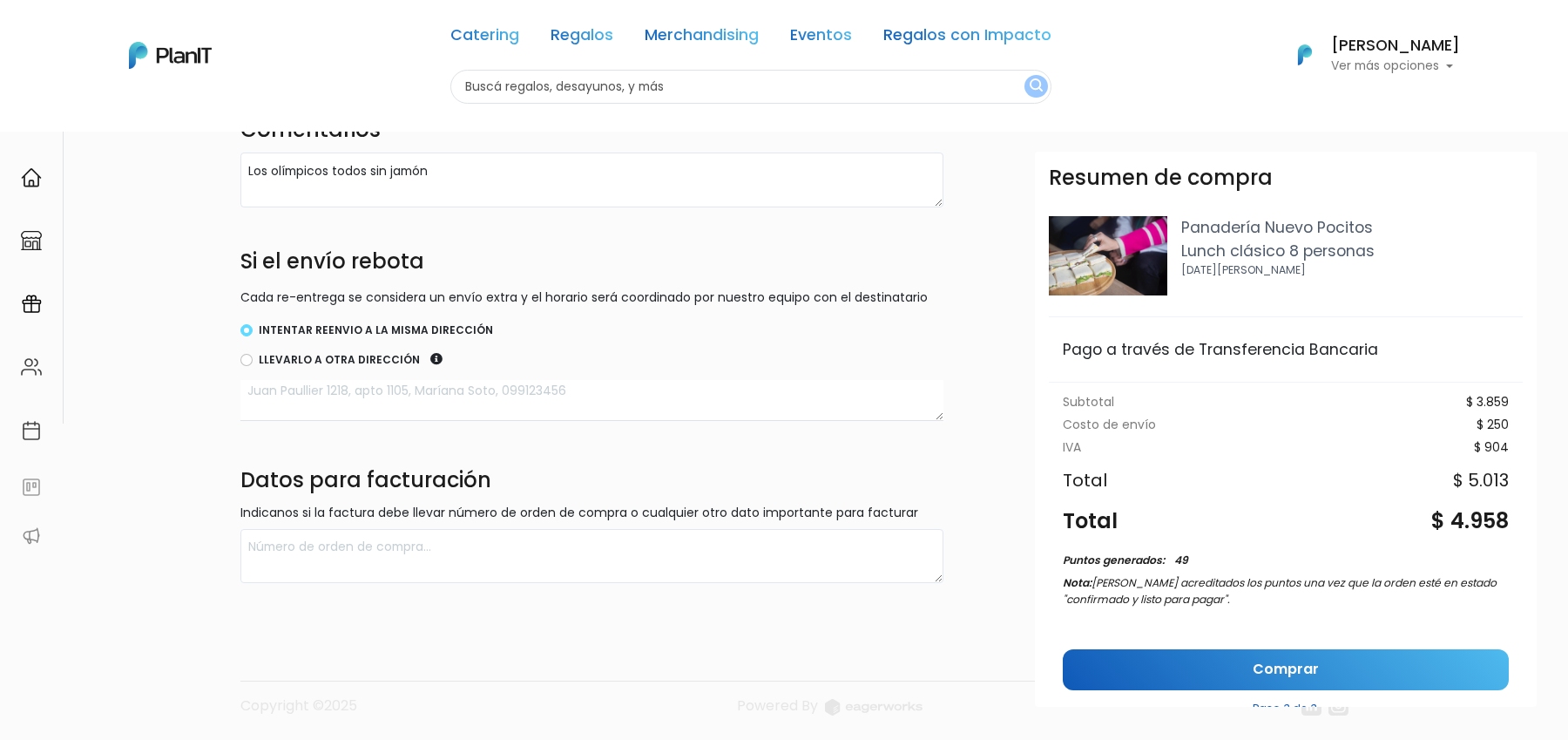
click at [1507, 401] on div "$ 3.859" at bounding box center [1488, 402] width 42 height 12
click at [1500, 400] on div "$ 3.859" at bounding box center [1488, 402] width 42 height 12
copy div "3.859"
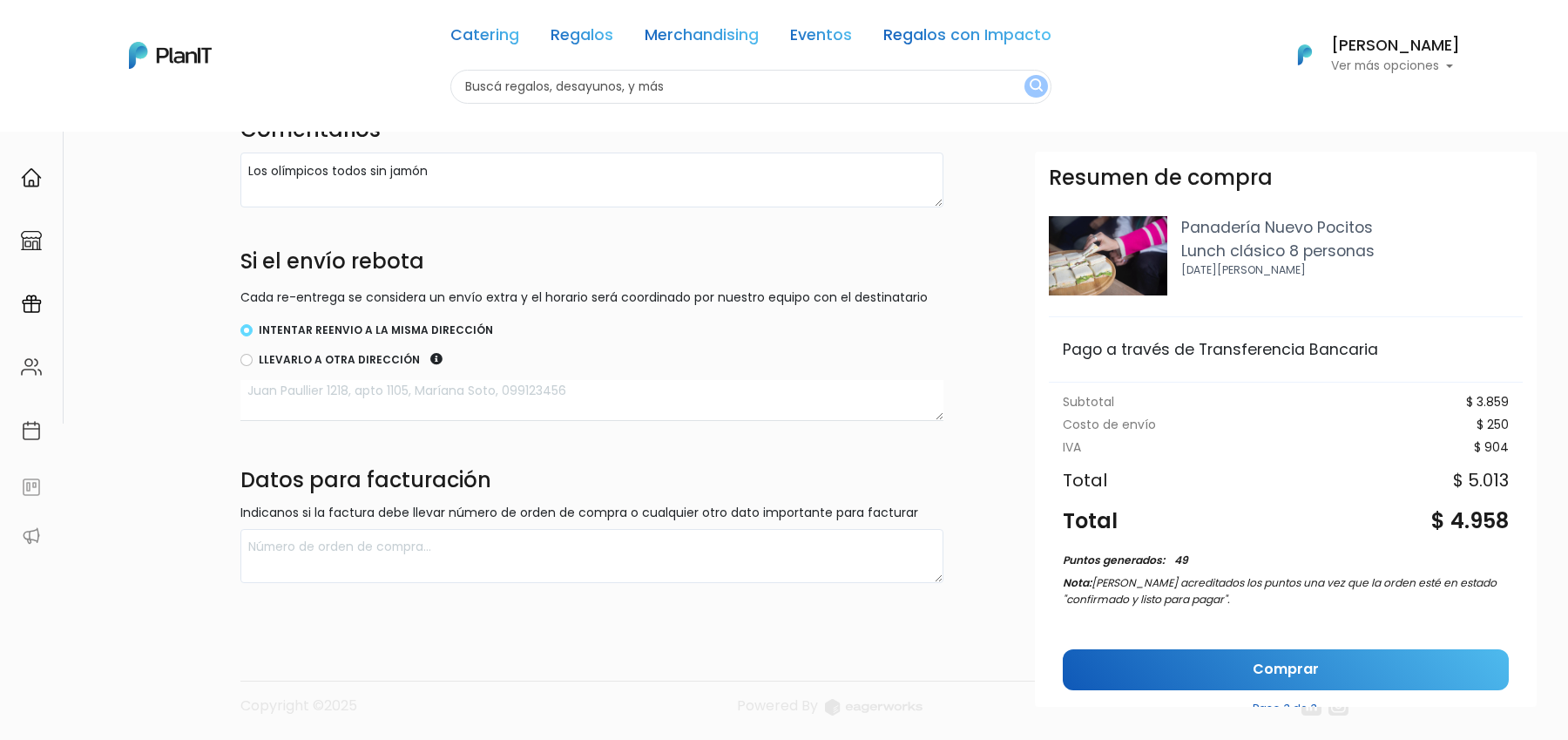
click at [1494, 419] on div "$ 250" at bounding box center [1492, 425] width 32 height 12
copy div "250"
click at [1469, 528] on div "$ 4.958" at bounding box center [1470, 521] width 78 height 31
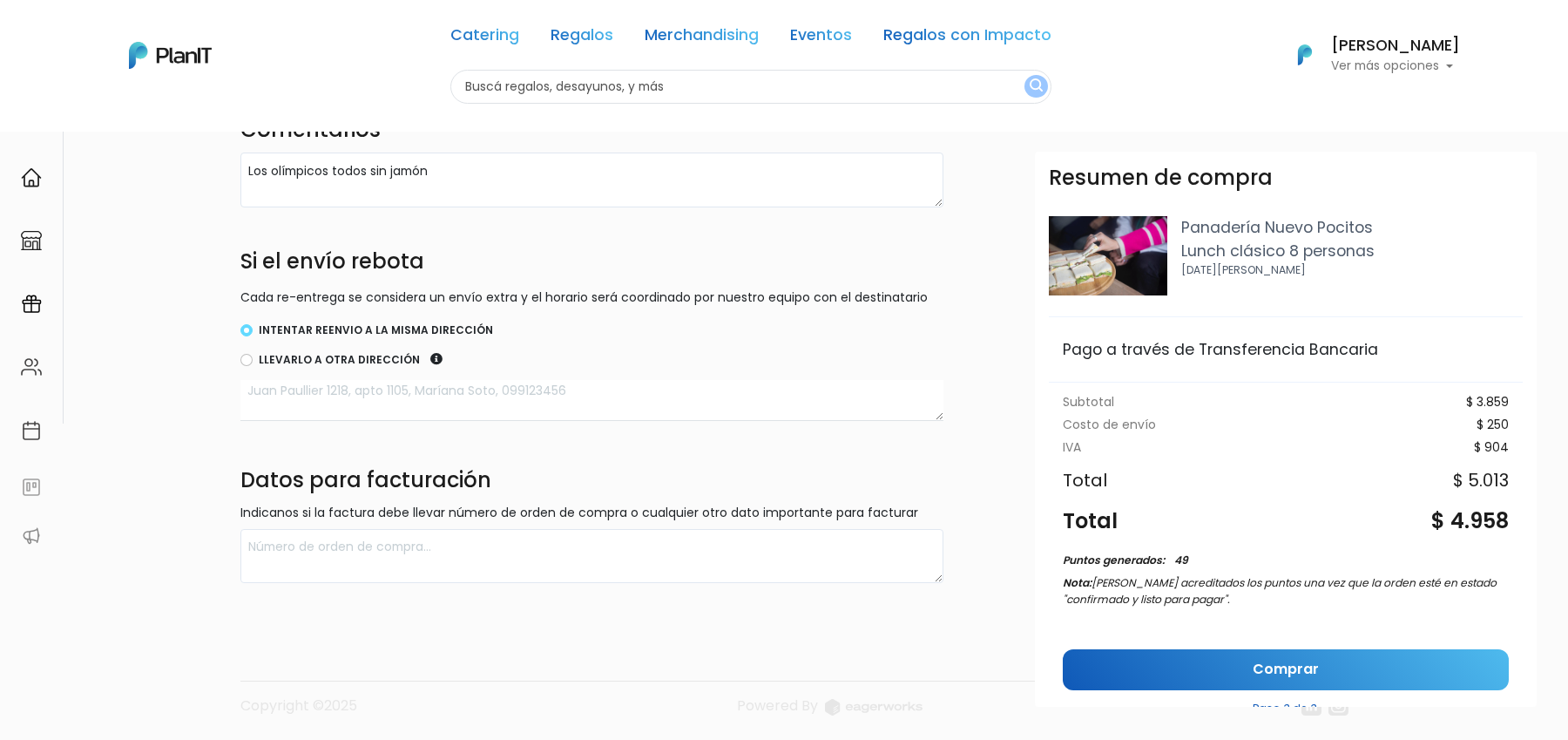
copy div "4.958"
click at [1462, 285] on div "Panadería Nuevo Pocitos Lunch clásico 8 personas [DATE][PERSON_NAME]" at bounding box center [1352, 256] width 342 height 79
